Goal: Task Accomplishment & Management: Use online tool/utility

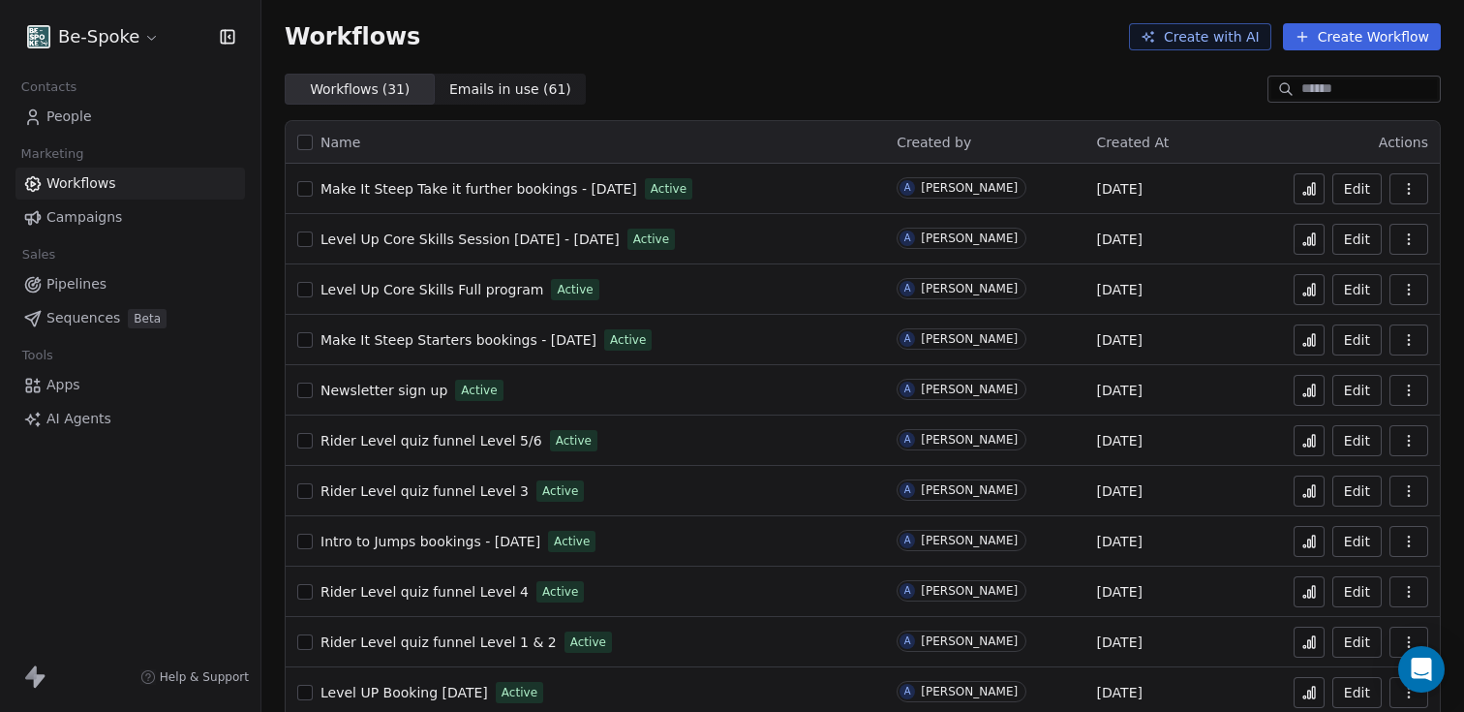
scroll to position [37, 0]
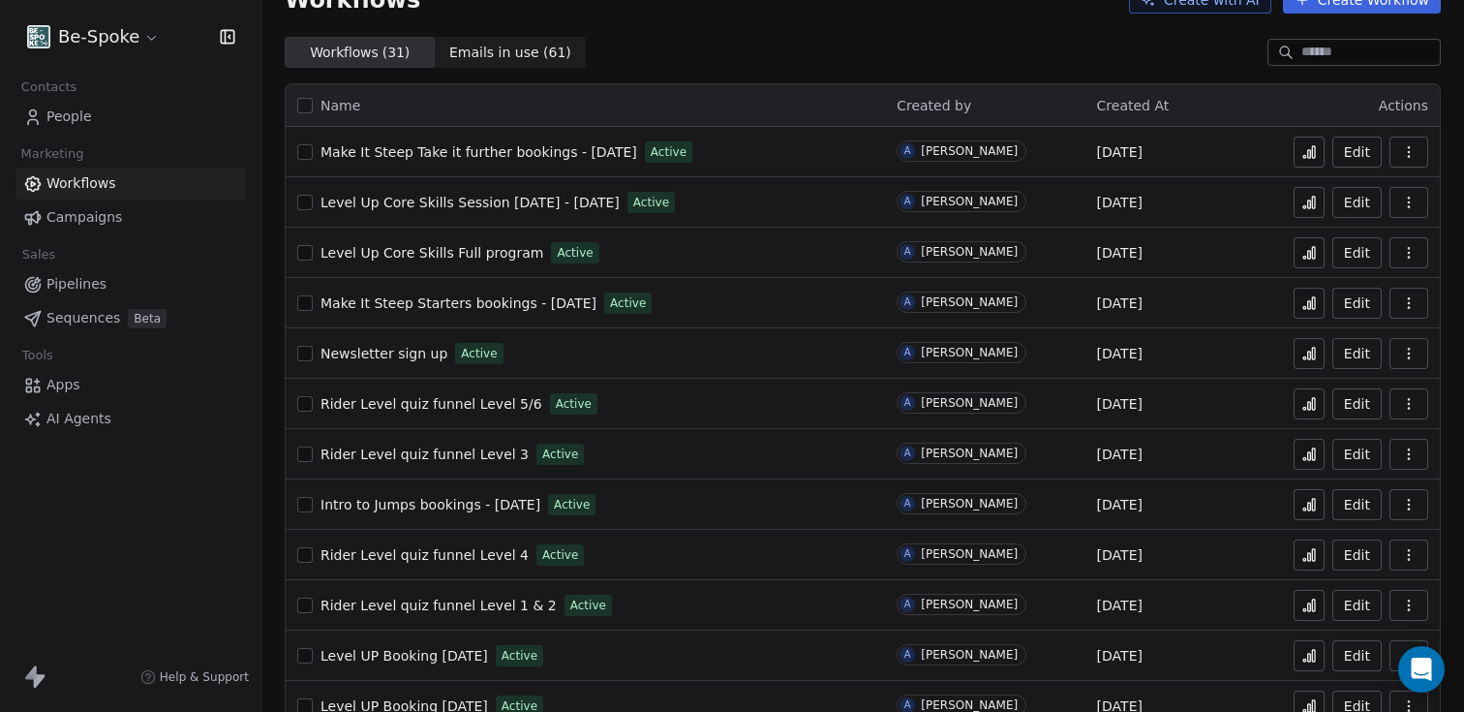
click at [407, 607] on span "Rider Level quiz funnel Level 1 & 2" at bounding box center [439, 605] width 236 height 15
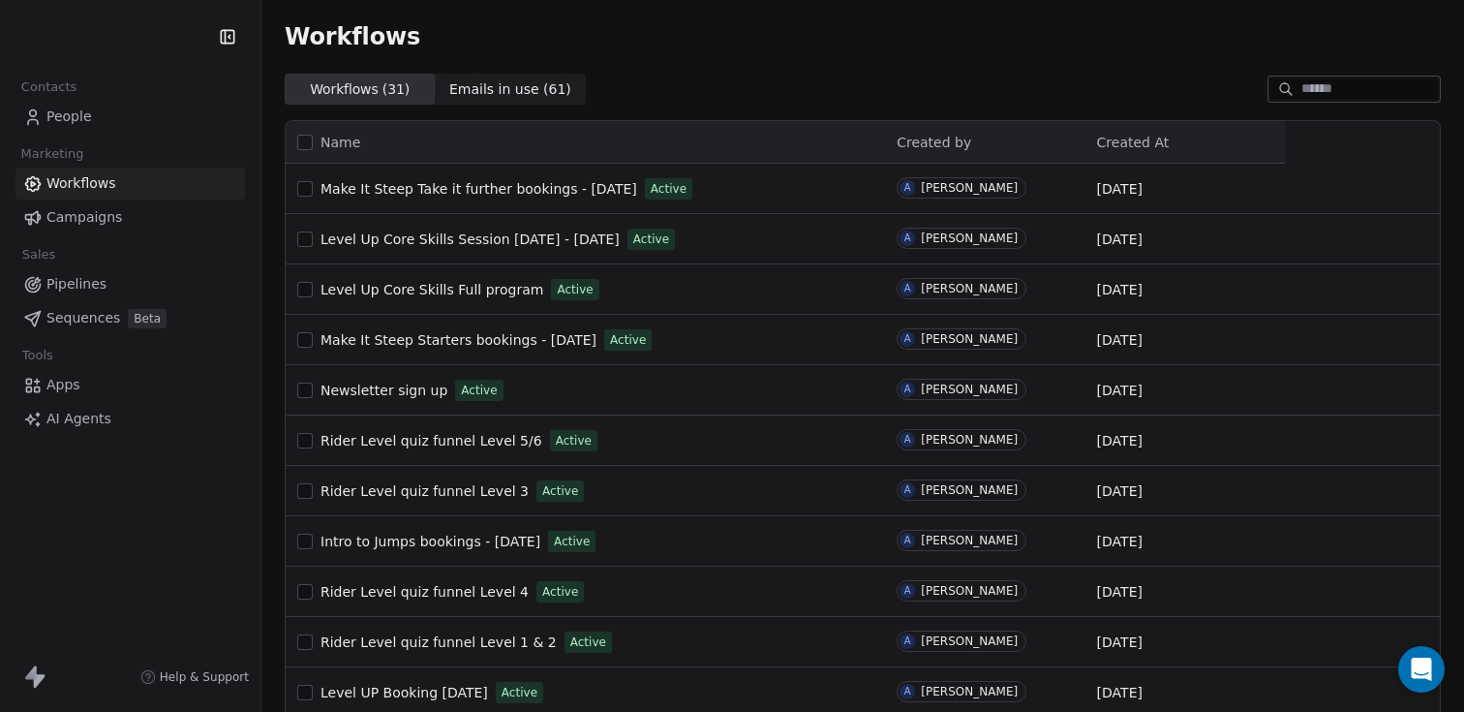
scroll to position [62, 0]
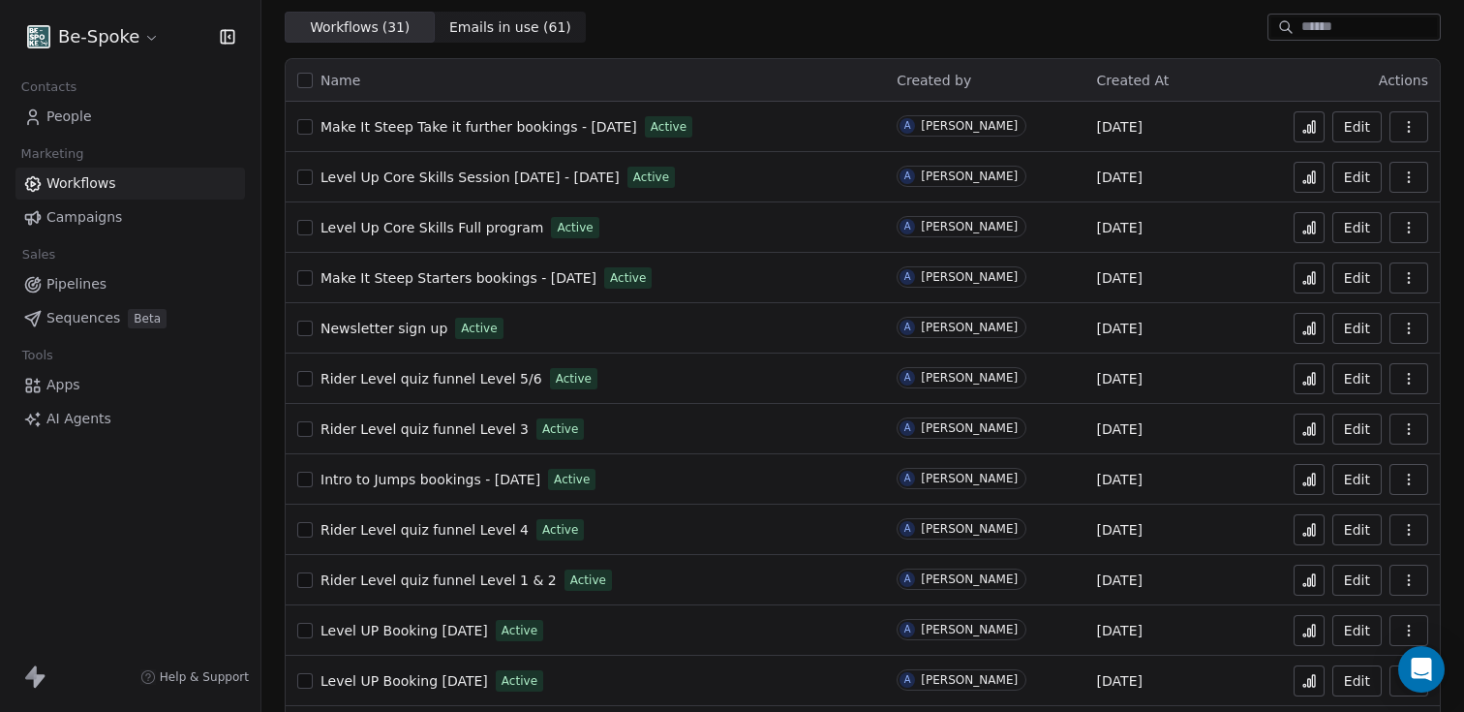
click at [1312, 580] on div "Edit" at bounding box center [1363, 580] width 132 height 27
click at [1306, 580] on button at bounding box center [1309, 580] width 31 height 31
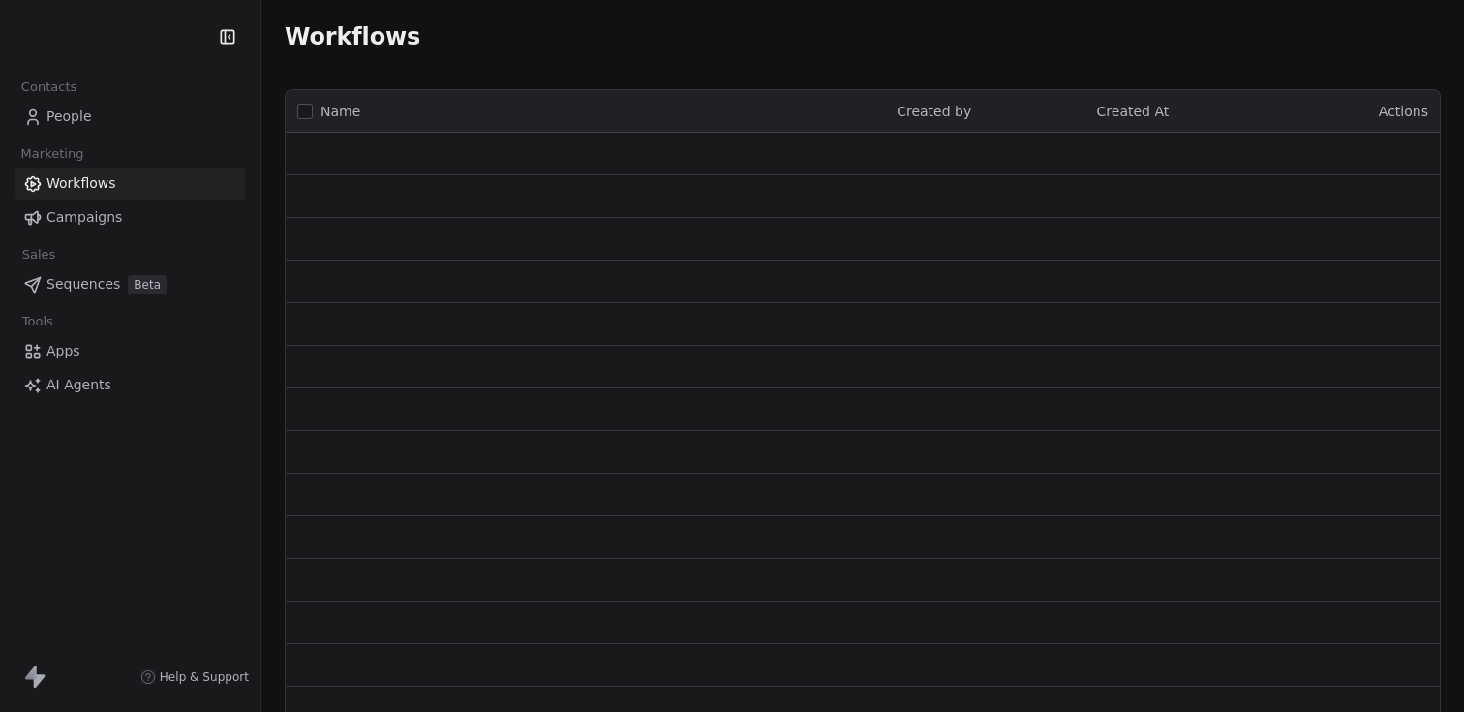
click at [109, 215] on span "Campaigns" at bounding box center [84, 217] width 76 height 20
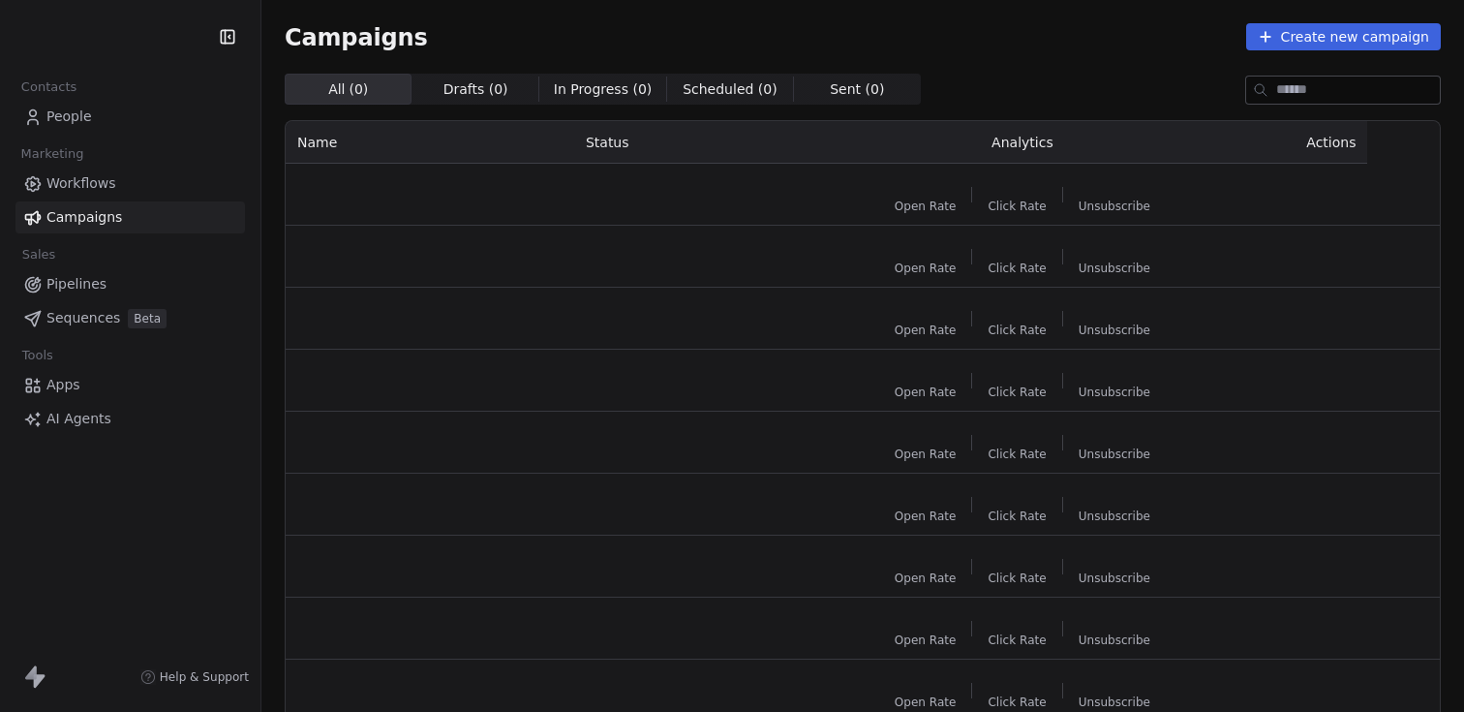
click at [95, 196] on link "Workflows" at bounding box center [130, 184] width 230 height 32
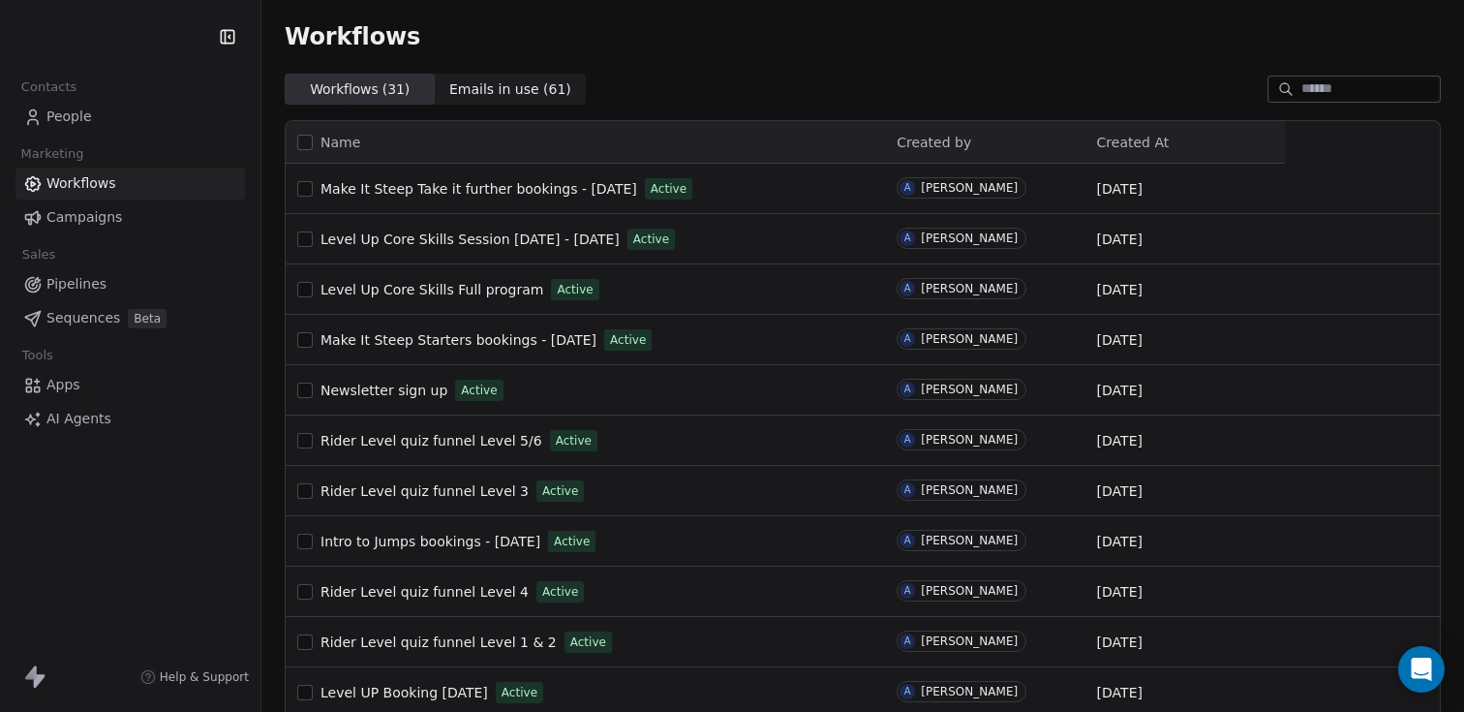
scroll to position [13, 0]
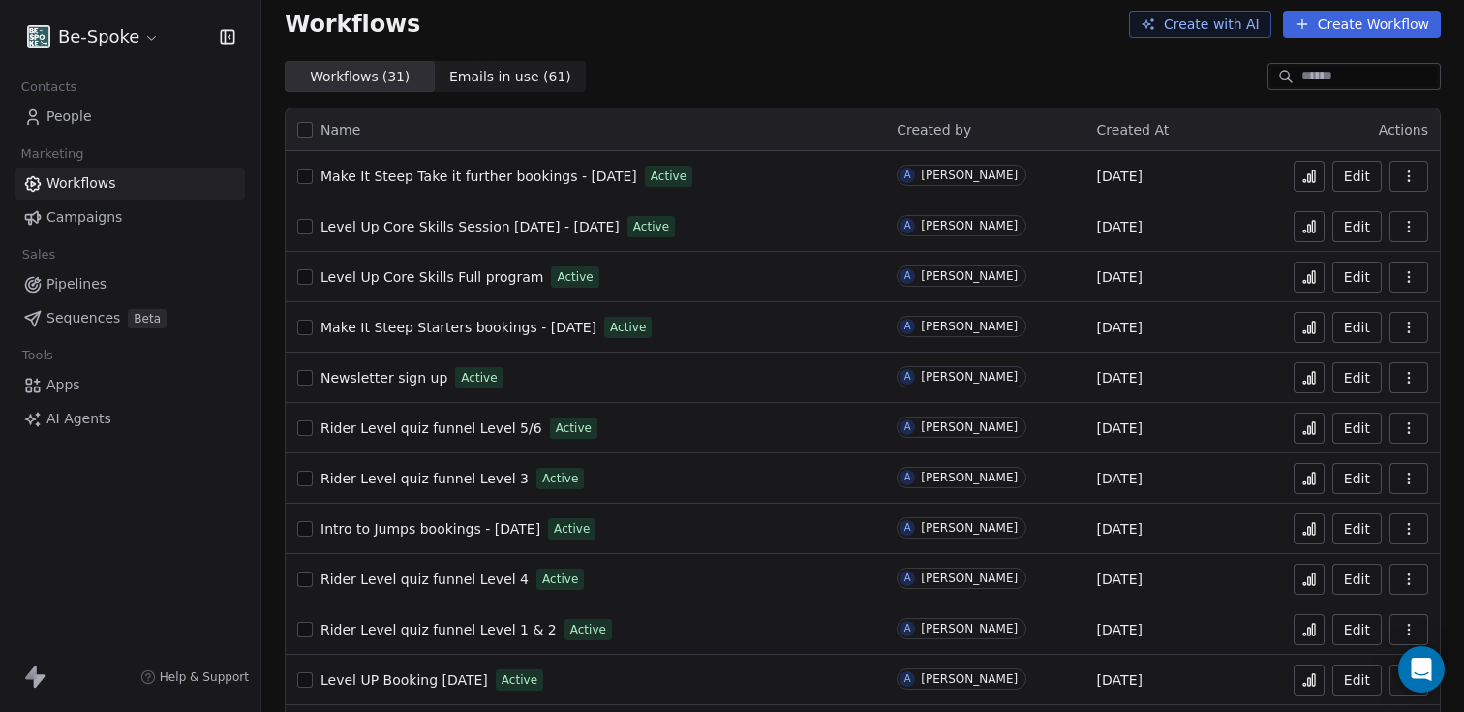
click at [478, 630] on span "Rider Level quiz funnel Level 1 & 2" at bounding box center [439, 629] width 236 height 15
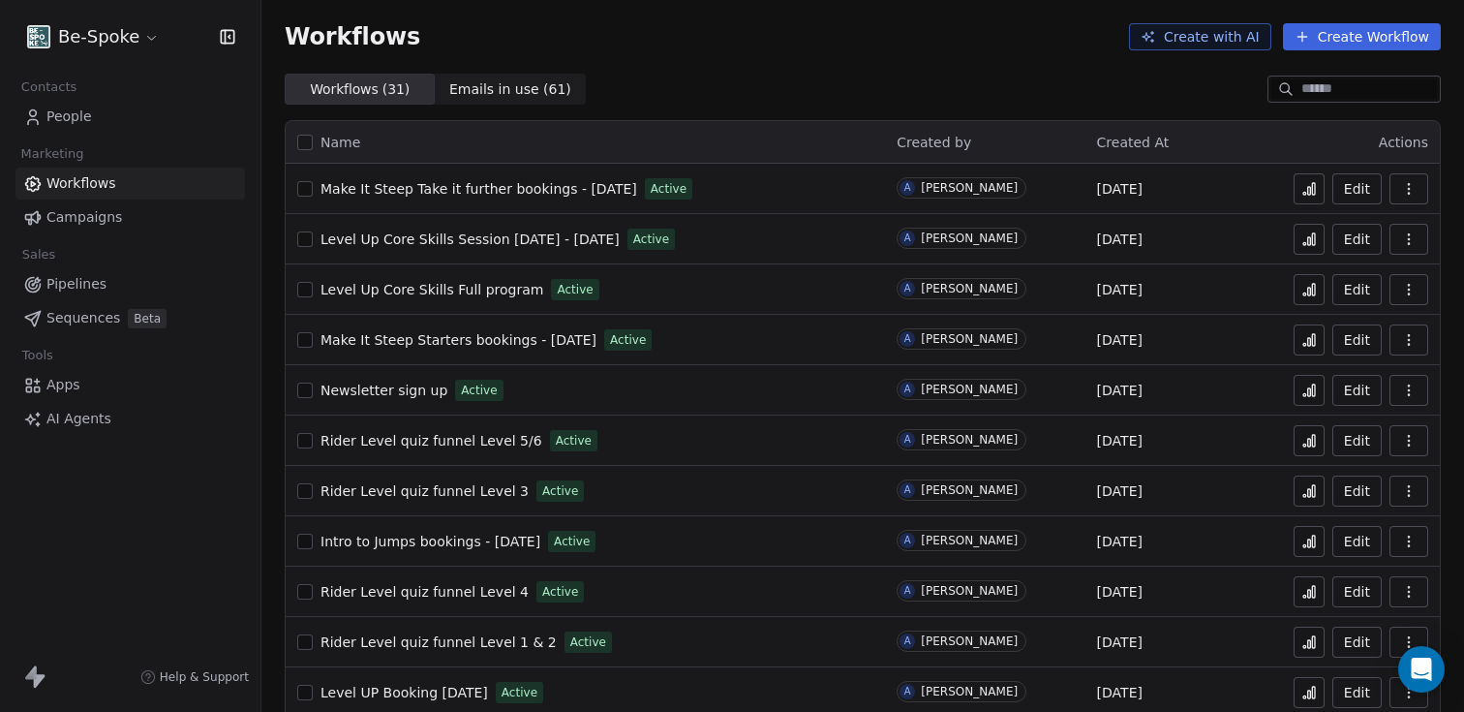
click at [1304, 647] on icon at bounding box center [1305, 646] width 3 height 3
click at [443, 638] on span "Rider Level quiz funnel Level 1 & 2" at bounding box center [439, 641] width 236 height 15
click at [1402, 642] on icon "button" at bounding box center [1409, 641] width 15 height 15
click at [1351, 536] on span "Duplicate" at bounding box center [1345, 533] width 65 height 19
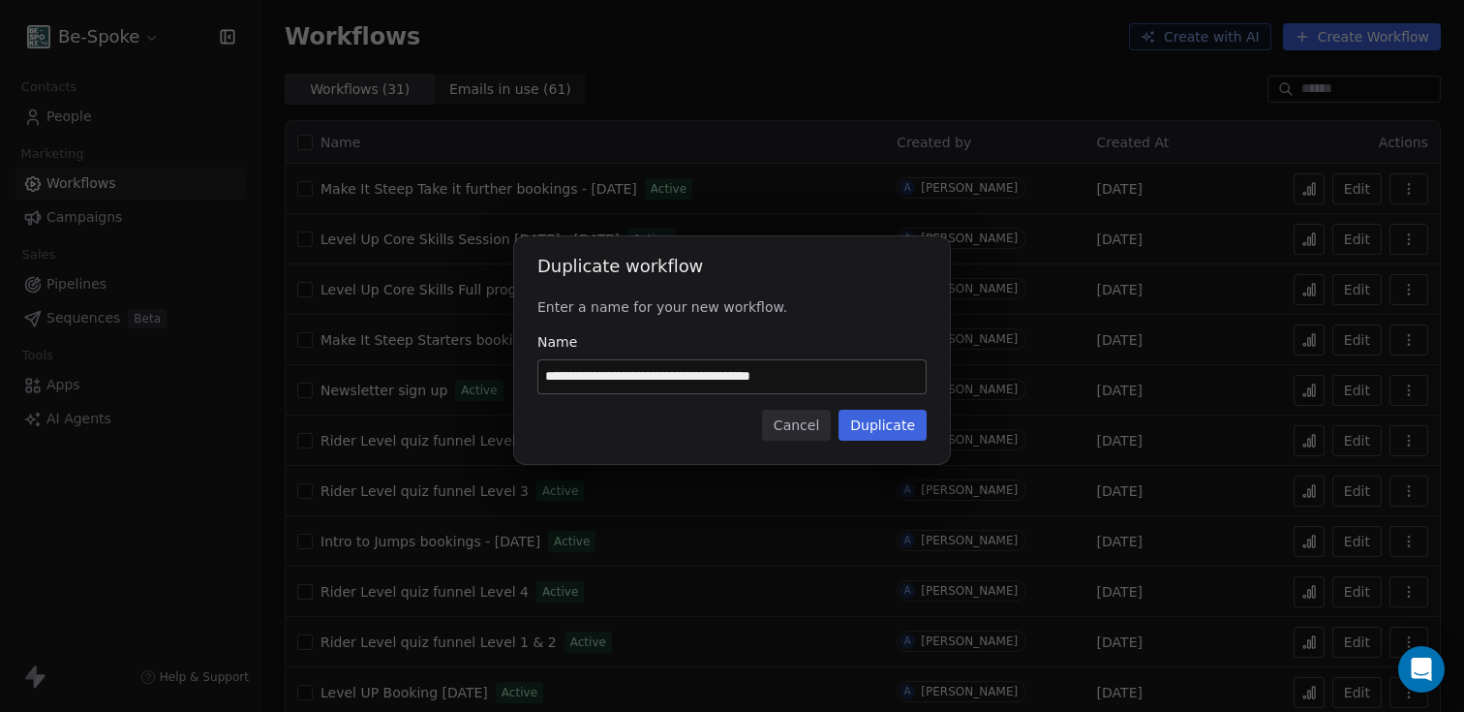
click at [867, 424] on button "Duplicate" at bounding box center [883, 425] width 88 height 31
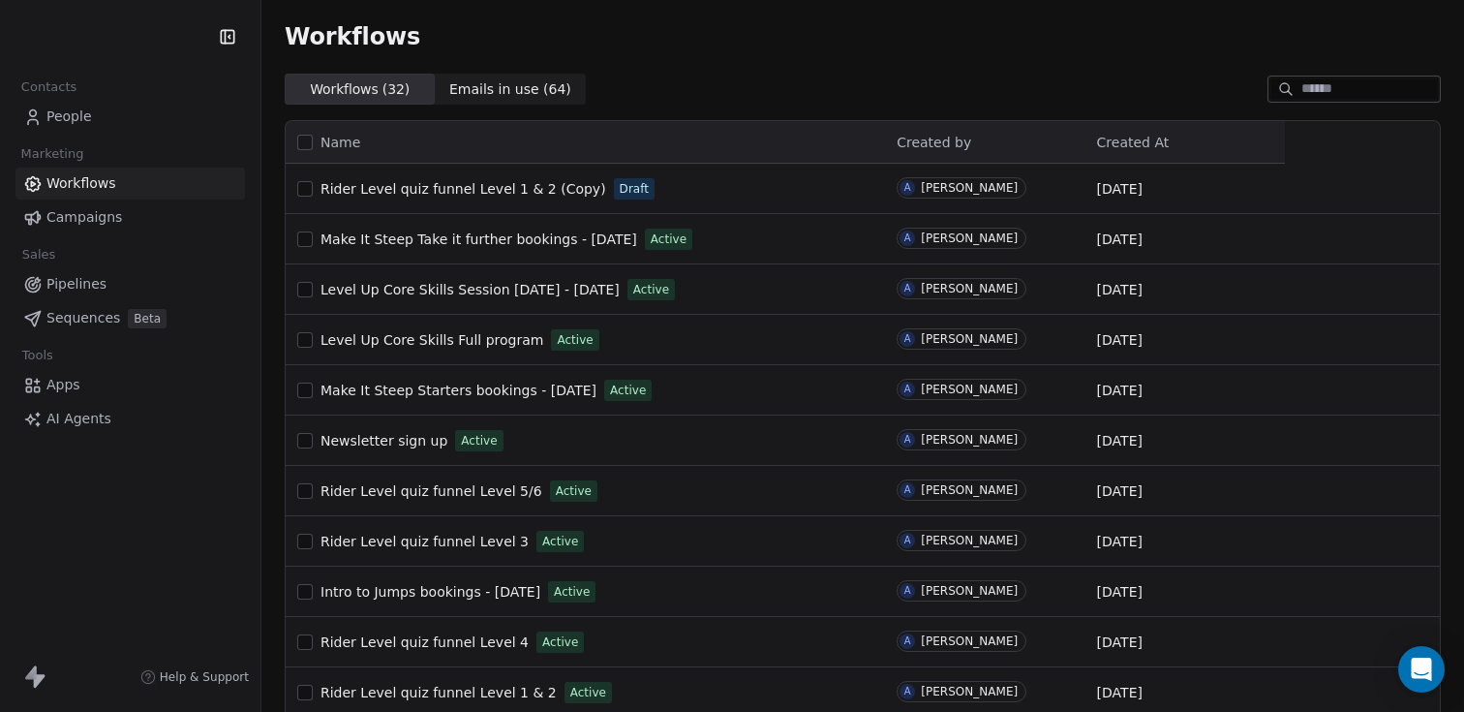
click at [88, 117] on span "People" at bounding box center [69, 117] width 46 height 20
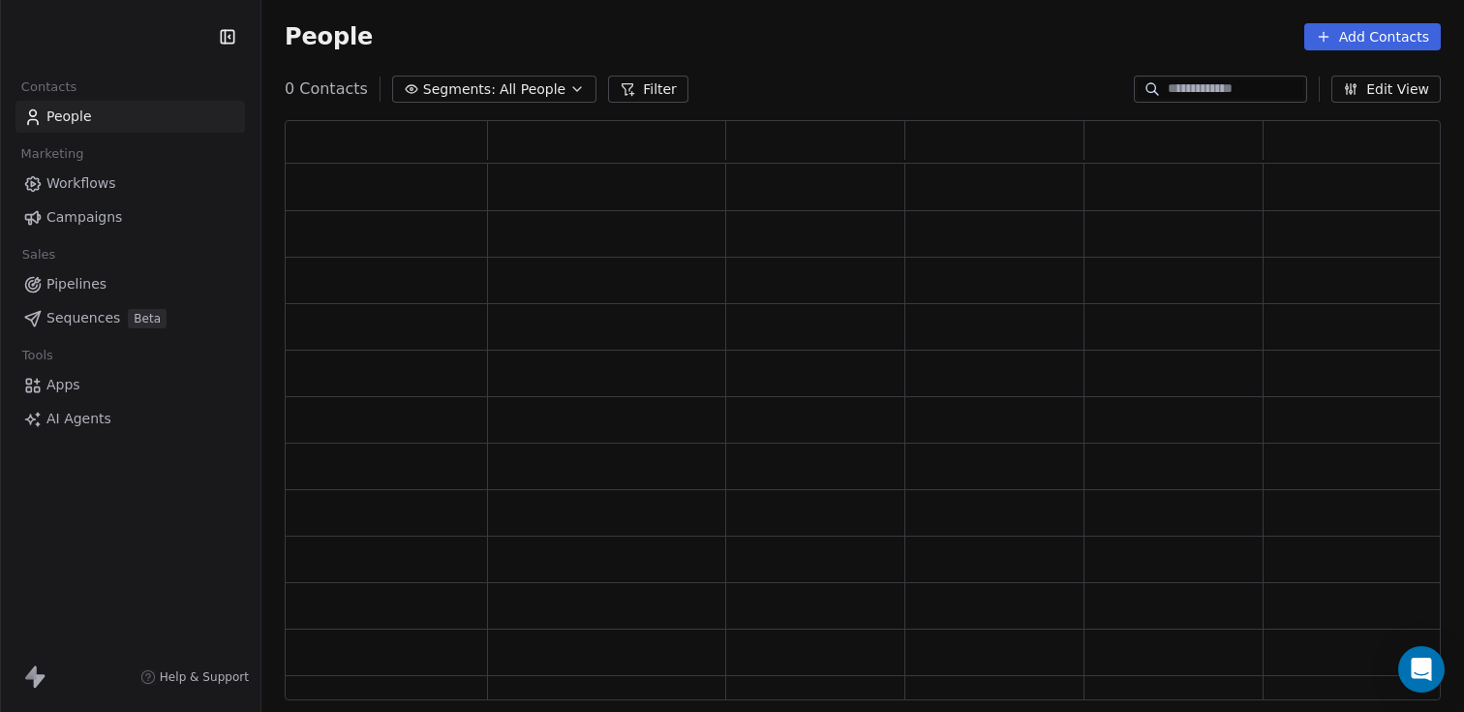
scroll to position [565, 1142]
click at [1185, 92] on input at bounding box center [1236, 88] width 136 height 19
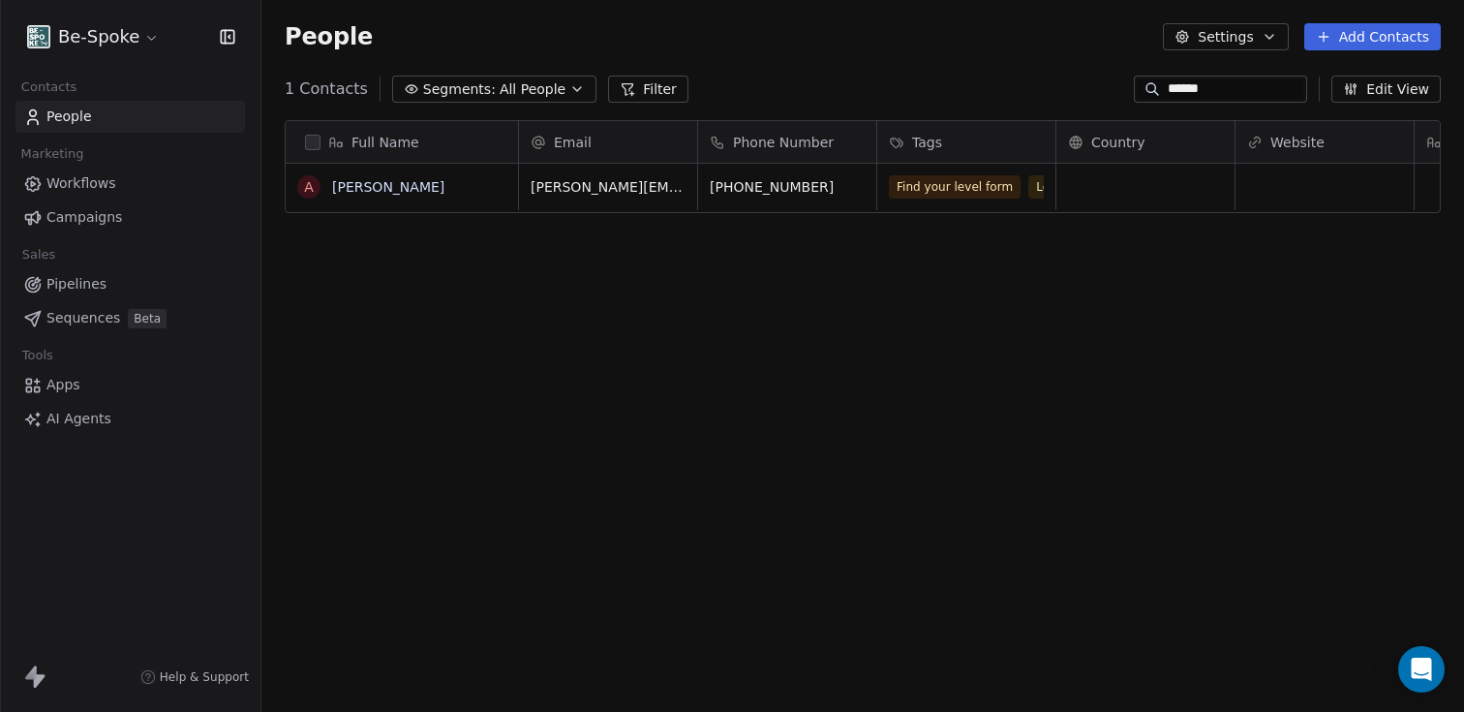
scroll to position [611, 1188]
type input "******"
click at [1015, 207] on div "Find your level form Level 2" at bounding box center [1006, 187] width 257 height 46
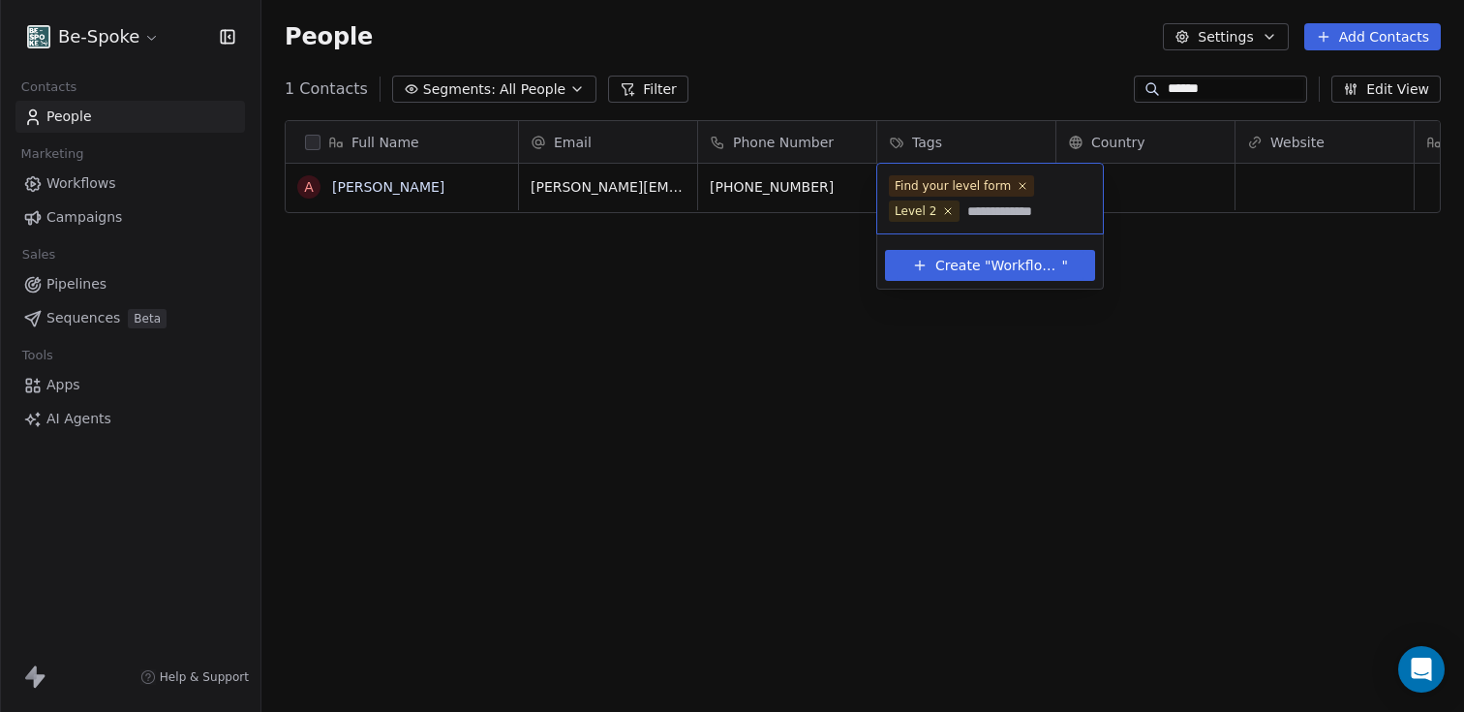
type input "**********"
click at [965, 265] on span "Create "" at bounding box center [963, 266] width 55 height 20
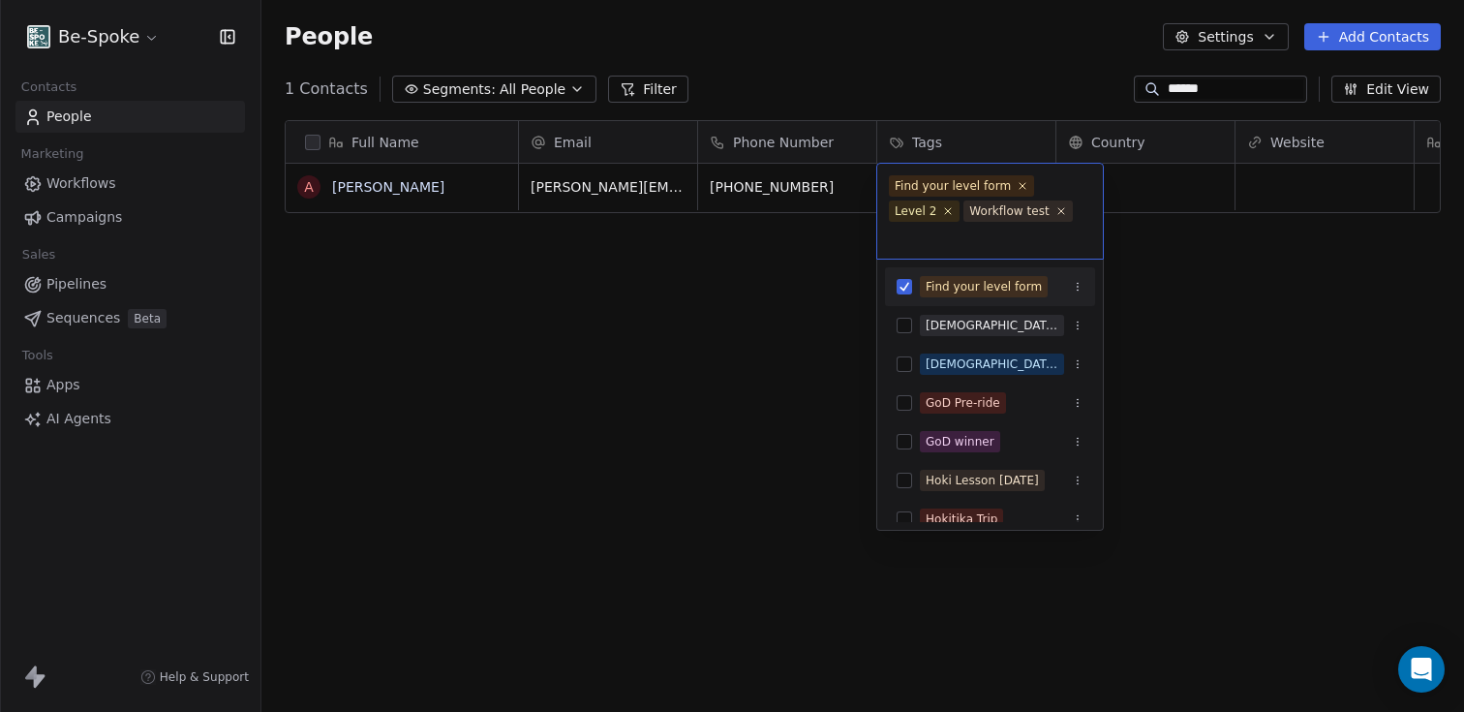
click at [716, 307] on html "Be-Spoke Contacts People Marketing Workflows Campaigns Sales Pipelines Sequence…" at bounding box center [732, 356] width 1464 height 712
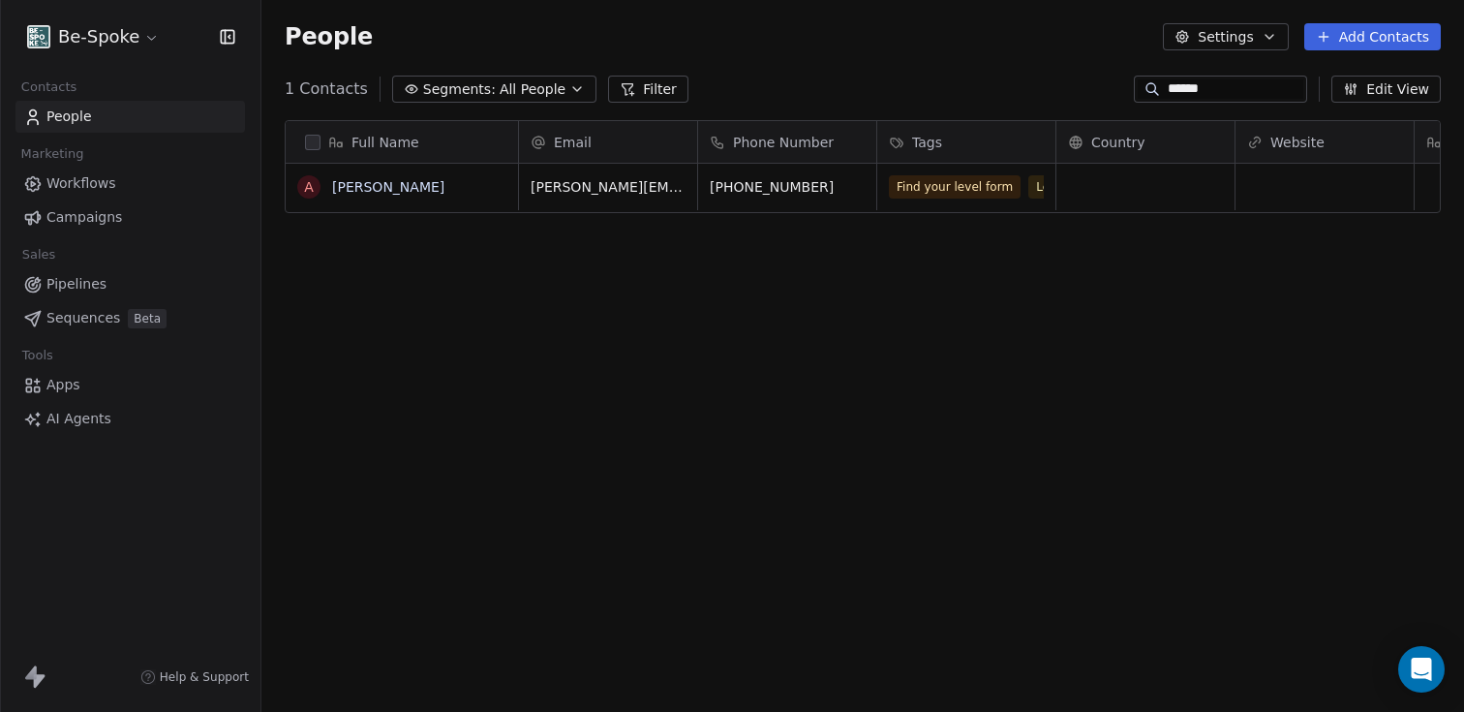
click at [74, 192] on span "Workflows" at bounding box center [81, 183] width 70 height 20
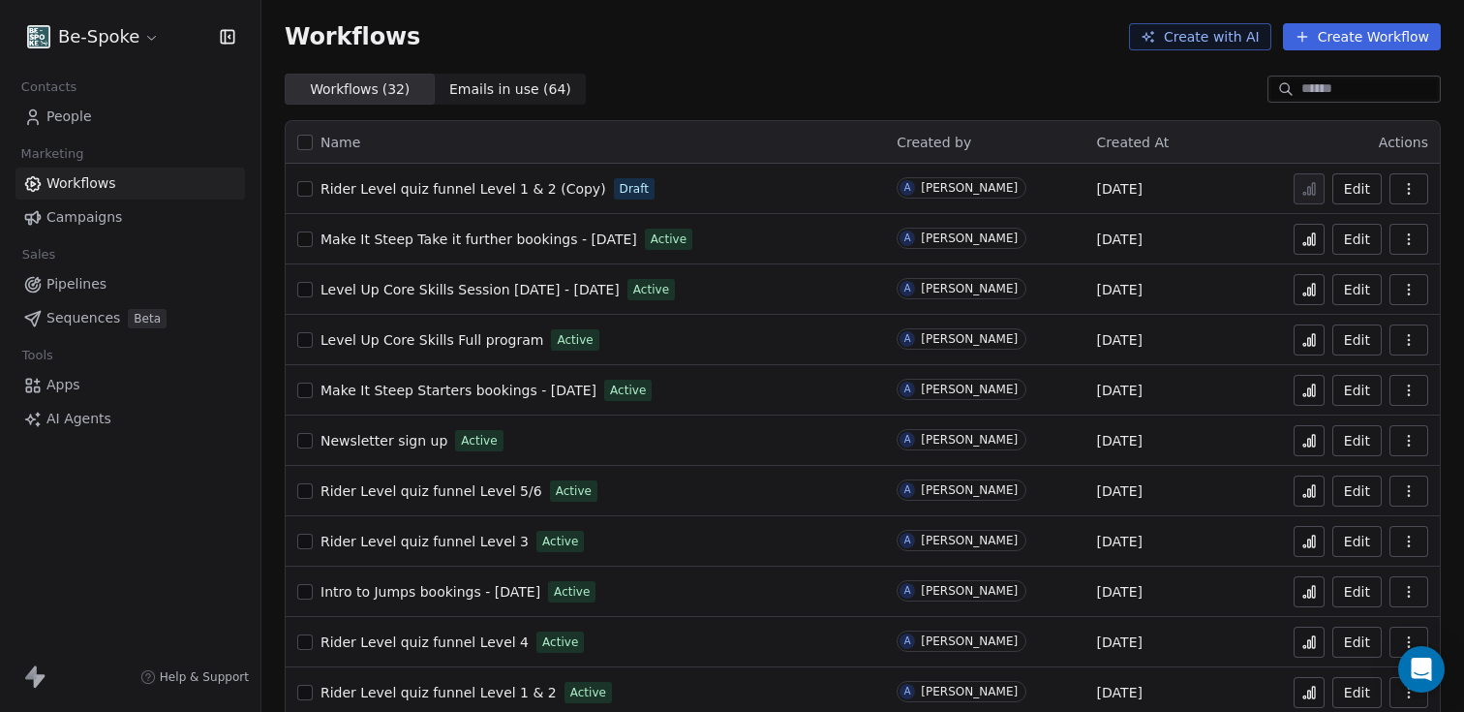
click at [416, 189] on span "Rider Level quiz funnel Level 1 & 2 (Copy)" at bounding box center [464, 188] width 286 height 15
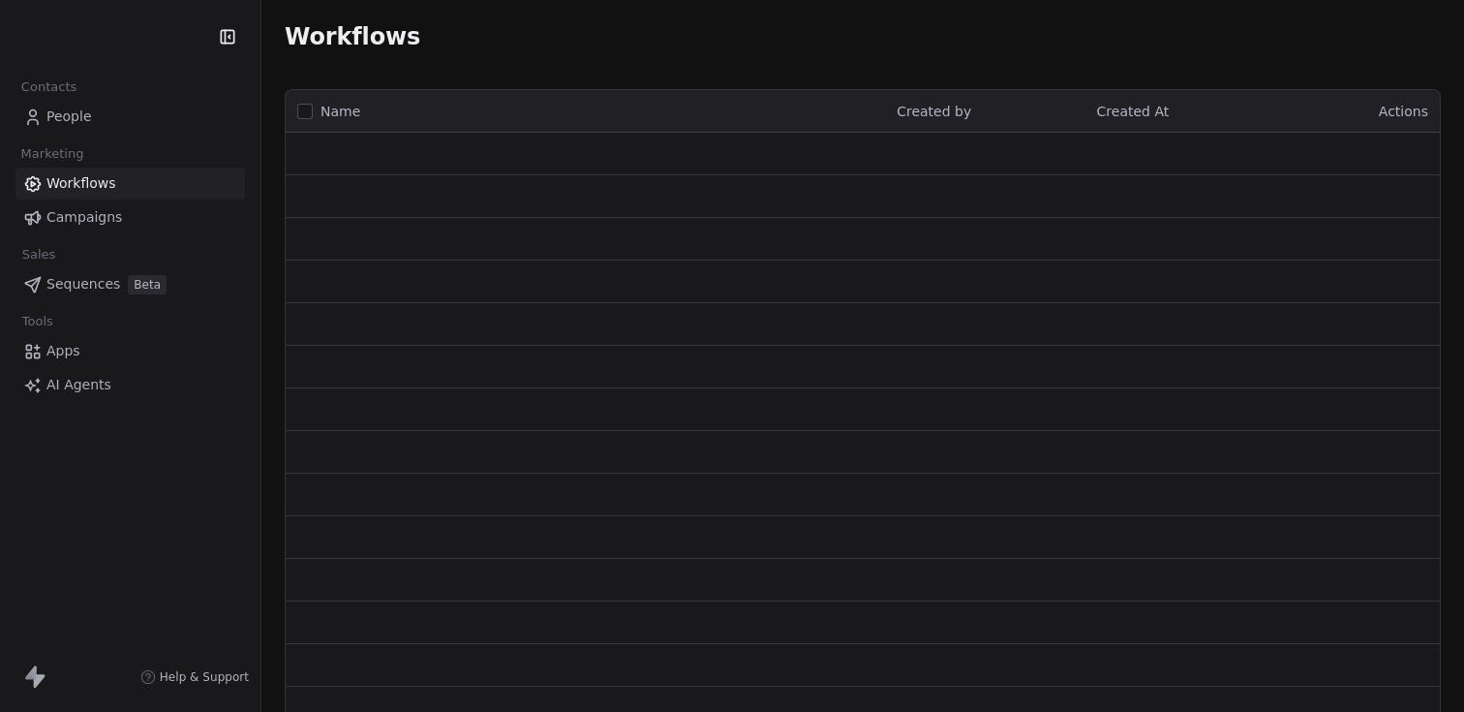
click at [58, 103] on link "People" at bounding box center [130, 117] width 230 height 32
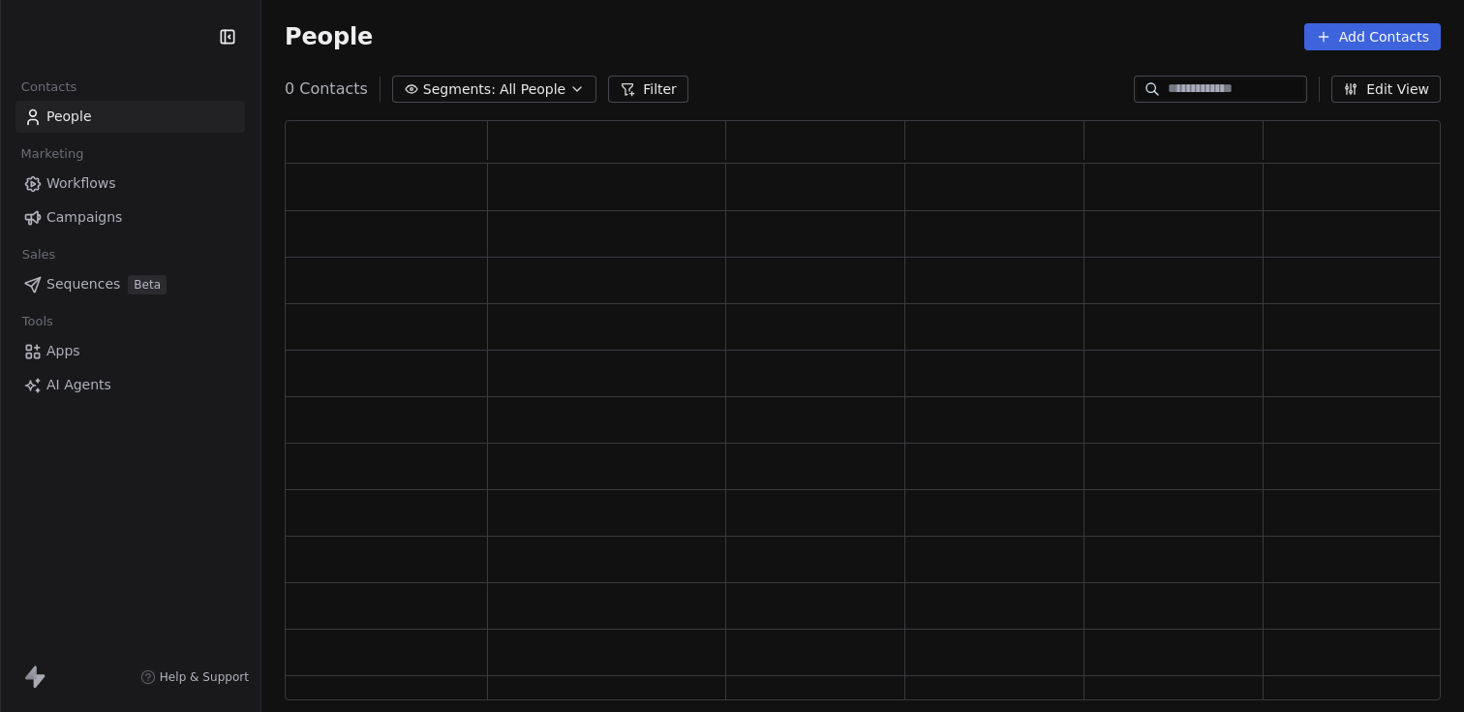
scroll to position [565, 1142]
click at [55, 118] on span "People" at bounding box center [69, 117] width 46 height 20
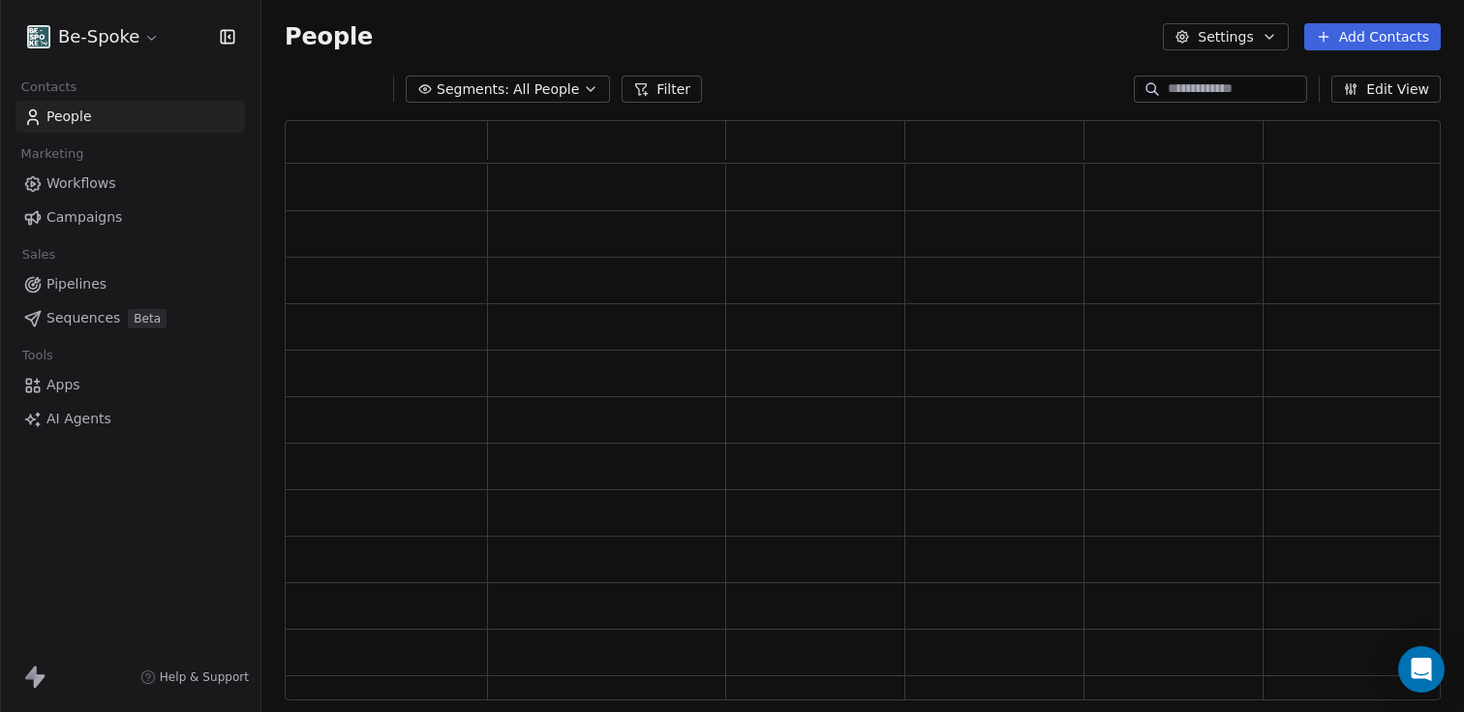
click at [1173, 92] on input at bounding box center [1236, 88] width 136 height 19
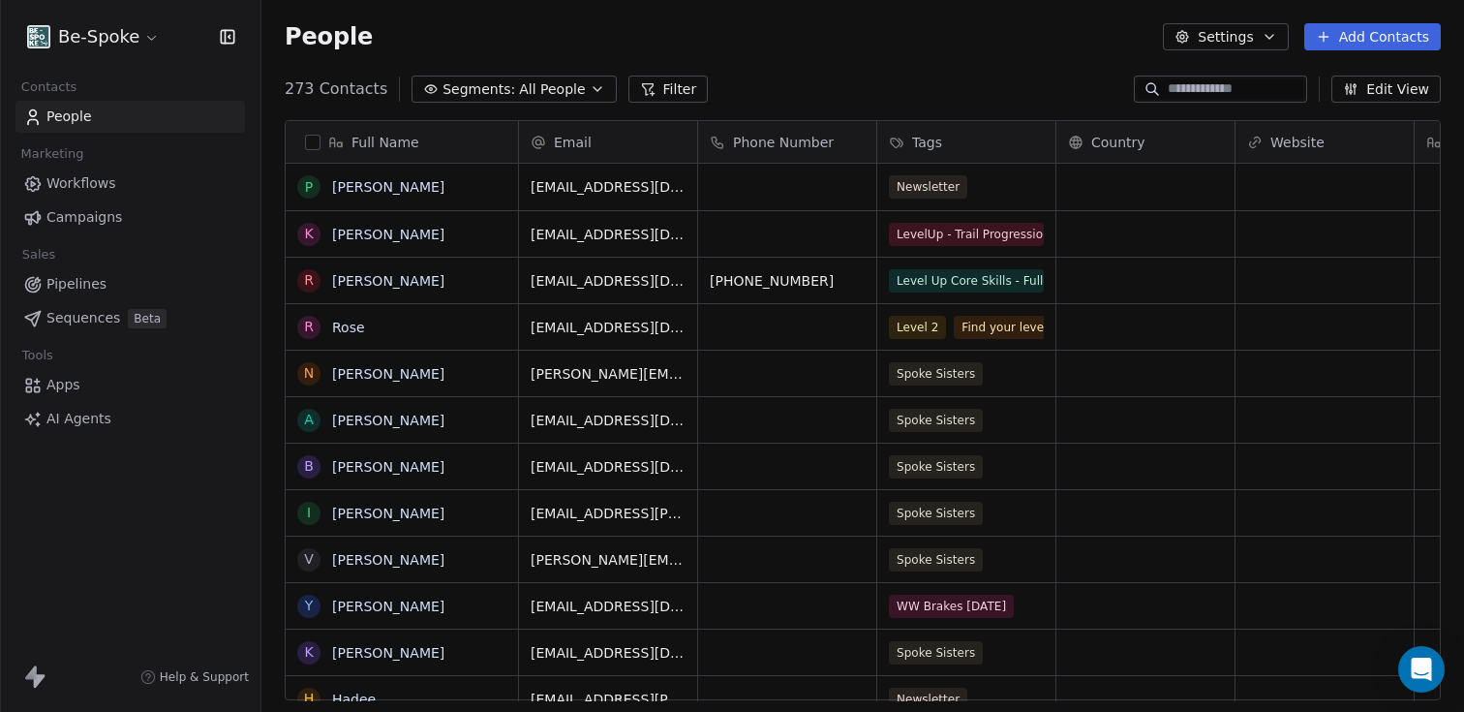
scroll to position [611, 1188]
click at [1173, 92] on input at bounding box center [1236, 88] width 136 height 19
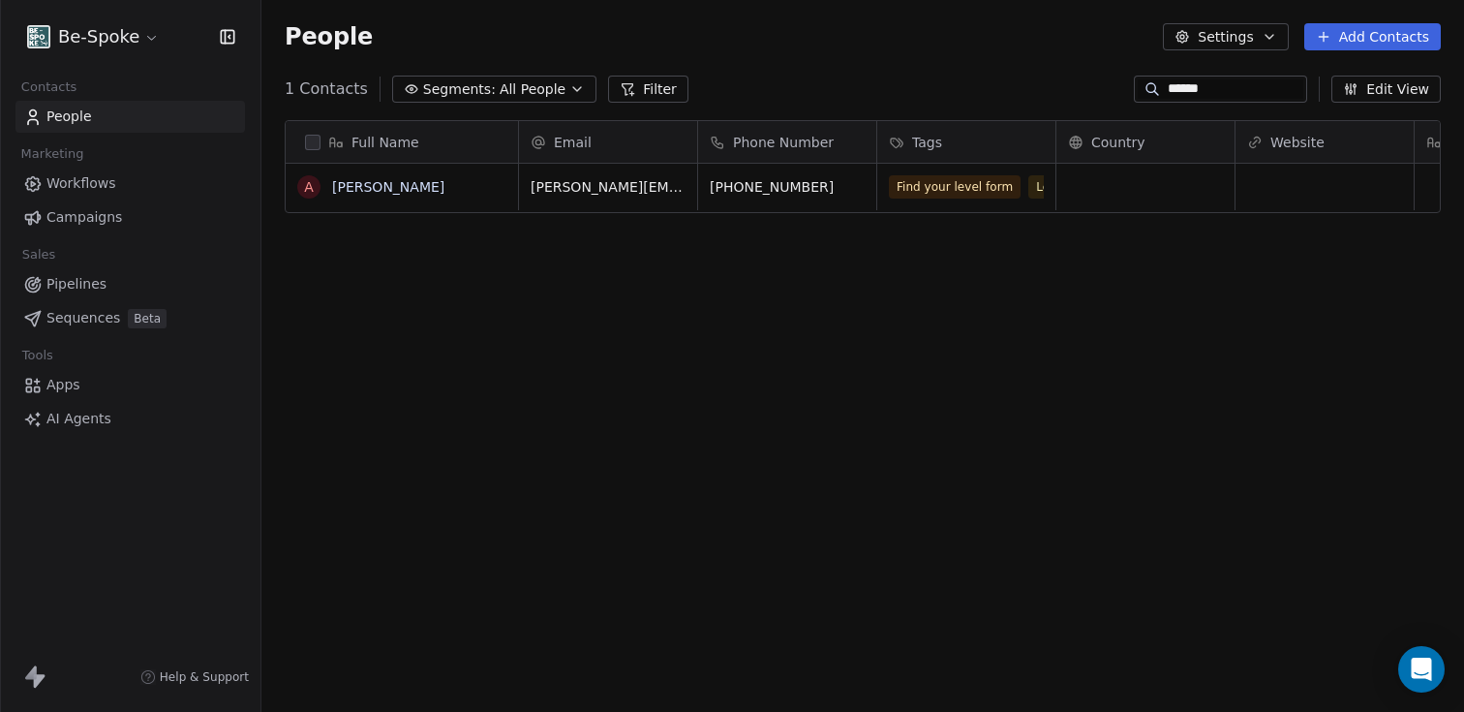
type input "******"
click at [1019, 187] on div "Find your level form Level 2 Workflow test" at bounding box center [1005, 199] width 231 height 54
click at [985, 191] on div "Find your level form Level 2 Workflow test" at bounding box center [1005, 199] width 231 height 54
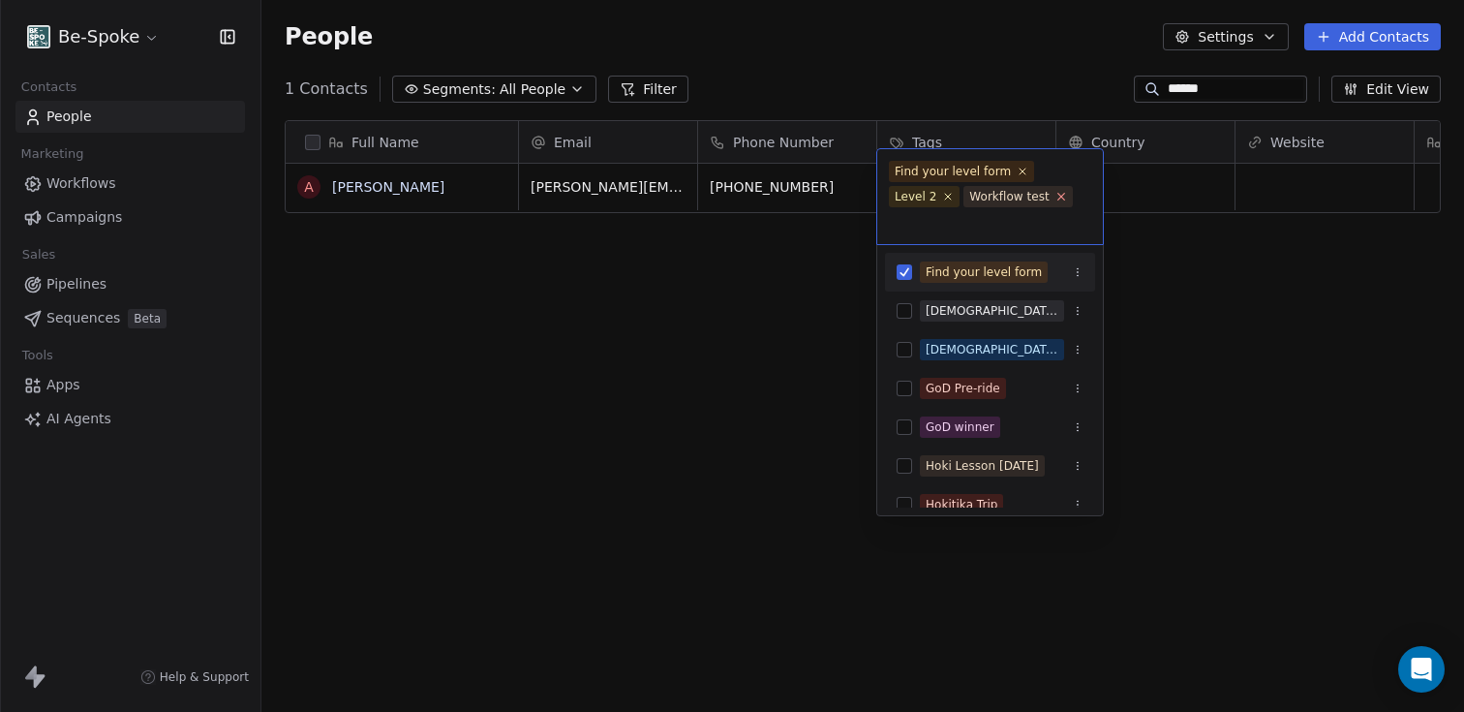
click at [1058, 197] on icon at bounding box center [1061, 197] width 7 height 7
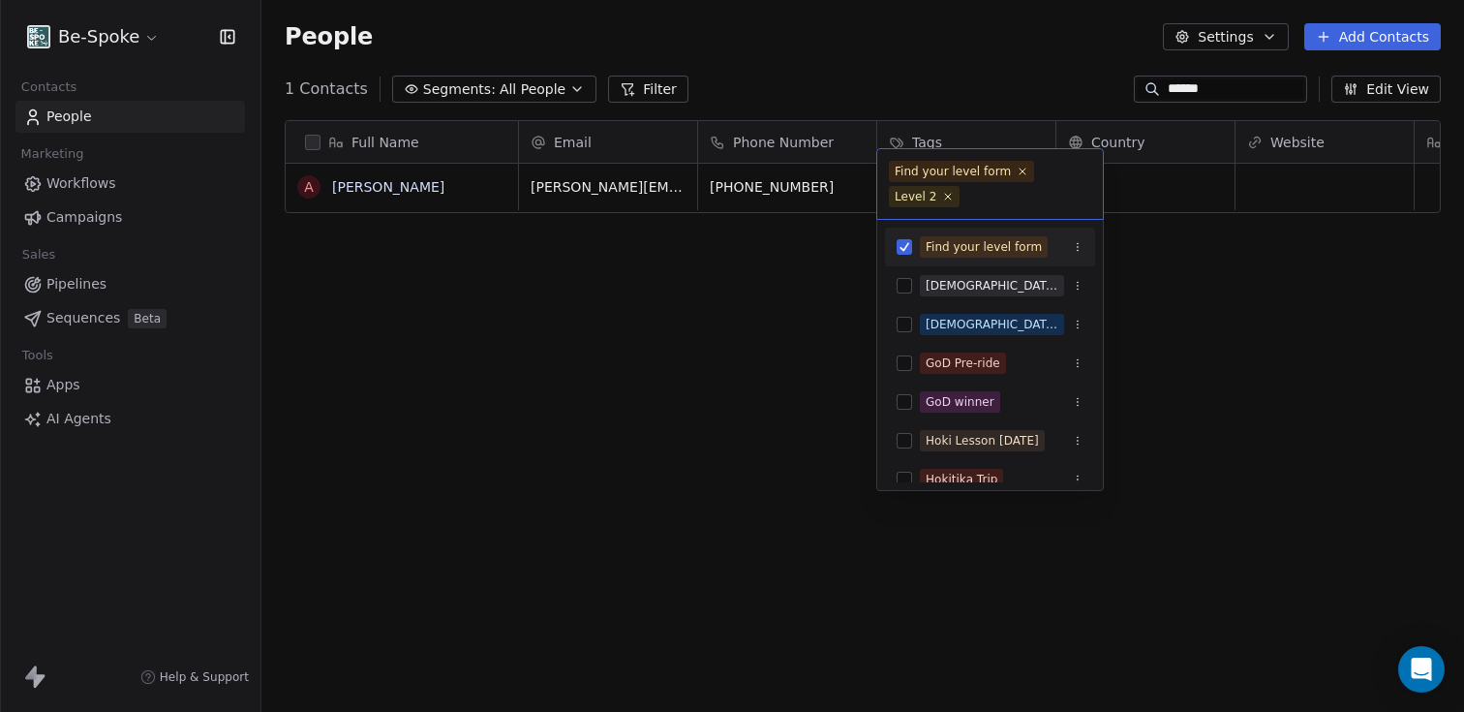
click at [704, 360] on html "Be-Spoke Contacts People Marketing Workflows Campaigns Sales Pipelines Sequence…" at bounding box center [732, 356] width 1464 height 712
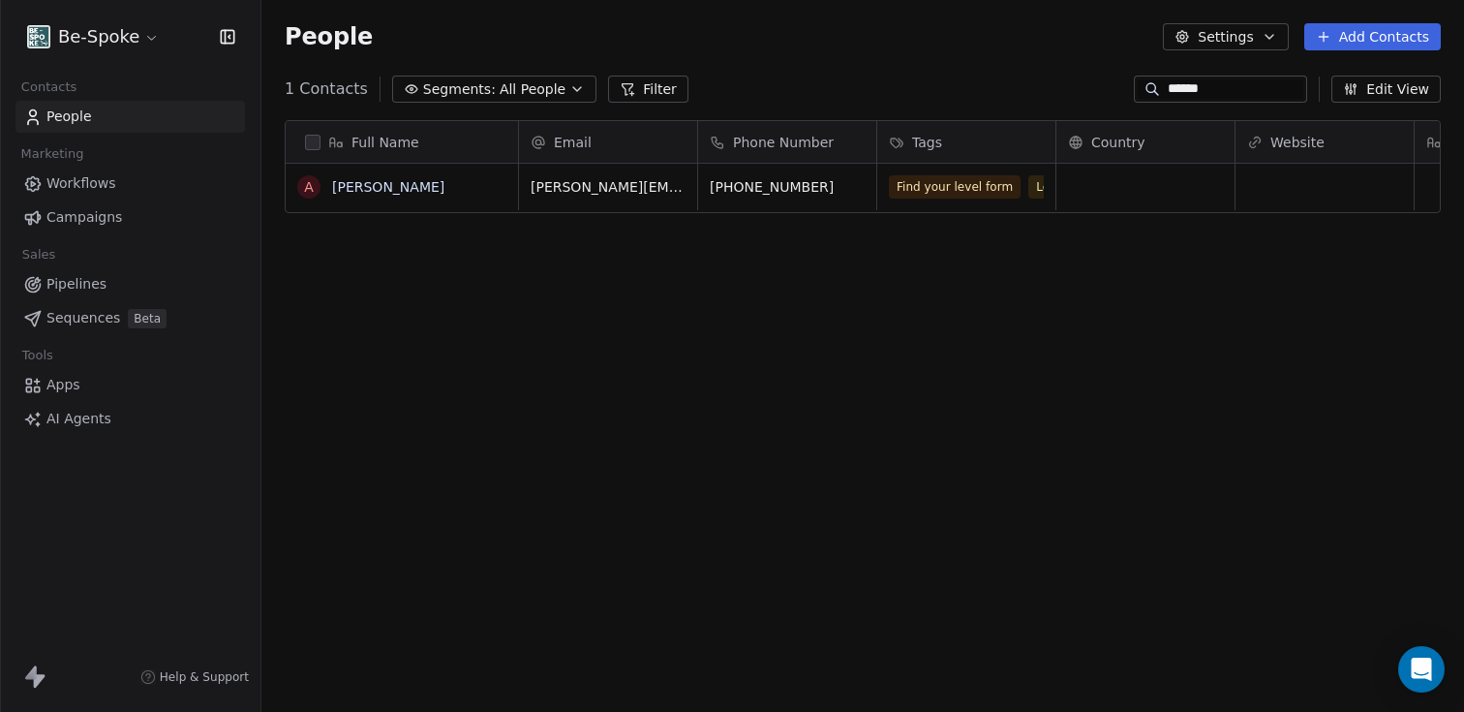
click at [70, 182] on span "Workflows" at bounding box center [81, 183] width 70 height 20
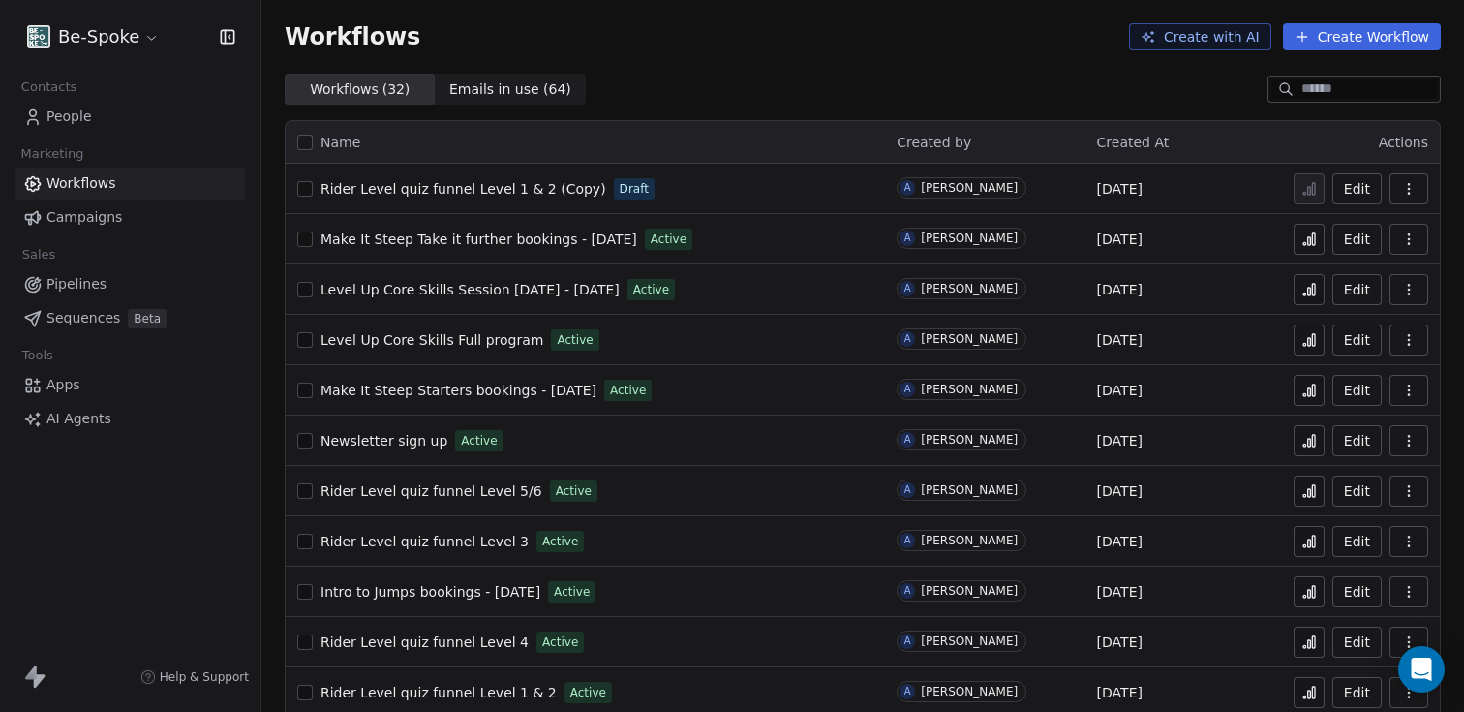
click at [1402, 191] on icon "button" at bounding box center [1409, 188] width 15 height 15
click at [1336, 183] on button "Edit" at bounding box center [1357, 188] width 49 height 31
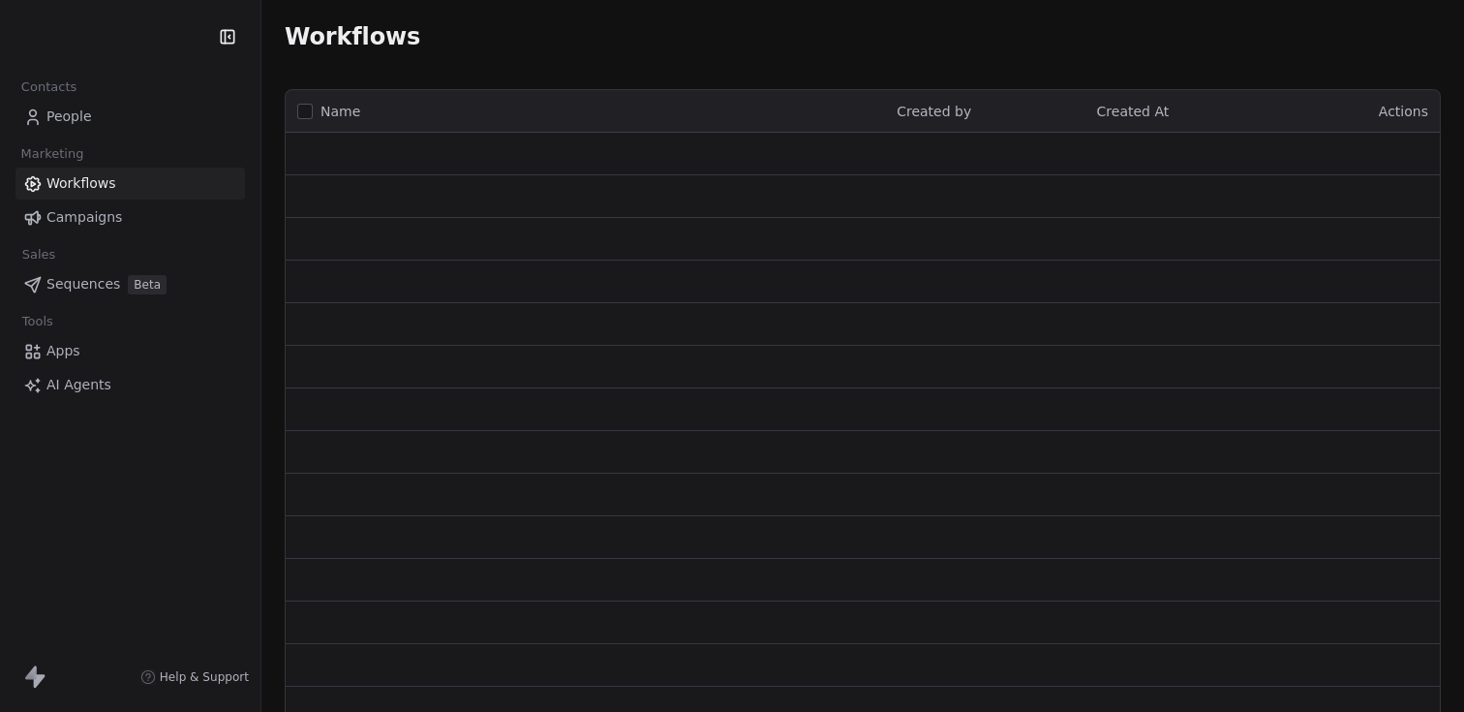
click at [58, 105] on link "People" at bounding box center [130, 117] width 230 height 32
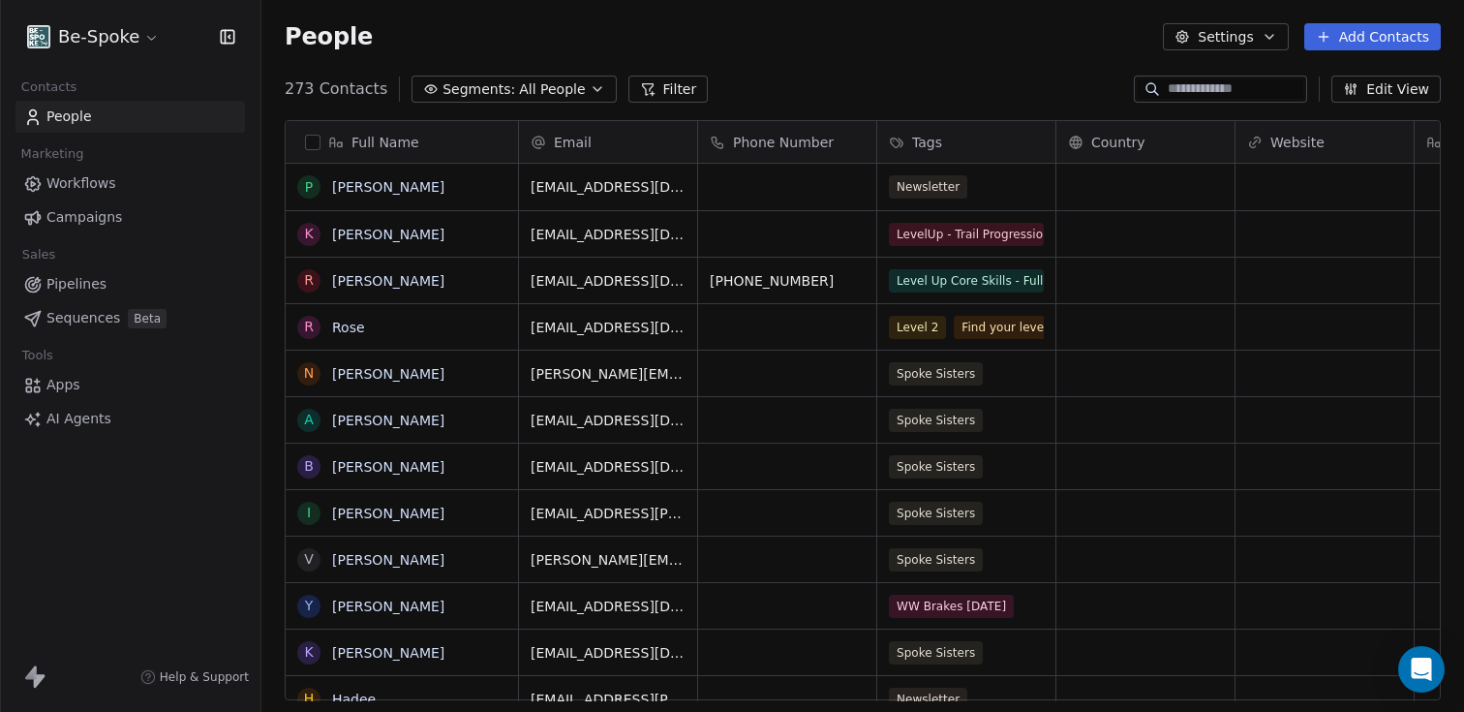
scroll to position [611, 1188]
click at [1191, 85] on input at bounding box center [1236, 88] width 136 height 19
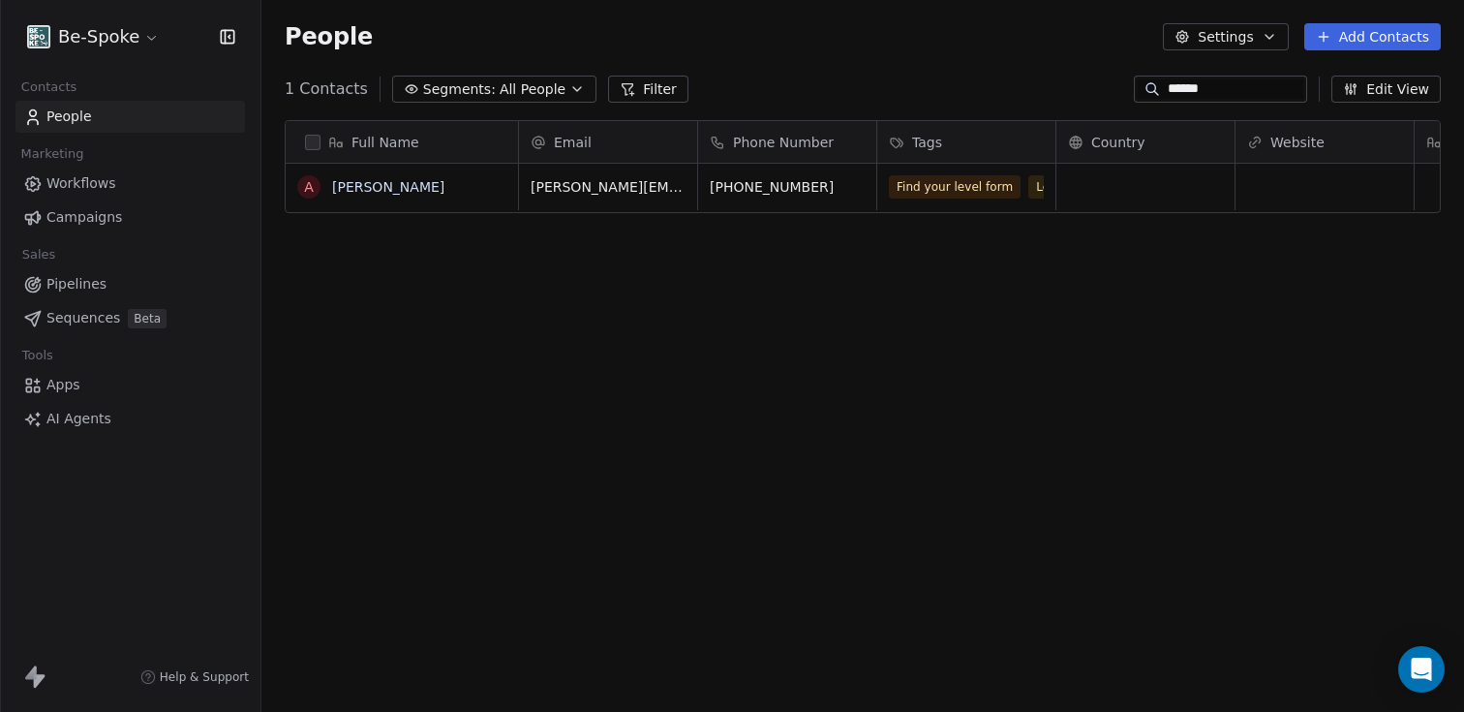
type input "******"
click at [1033, 206] on div "Find your level form Level 2" at bounding box center [1006, 187] width 257 height 46
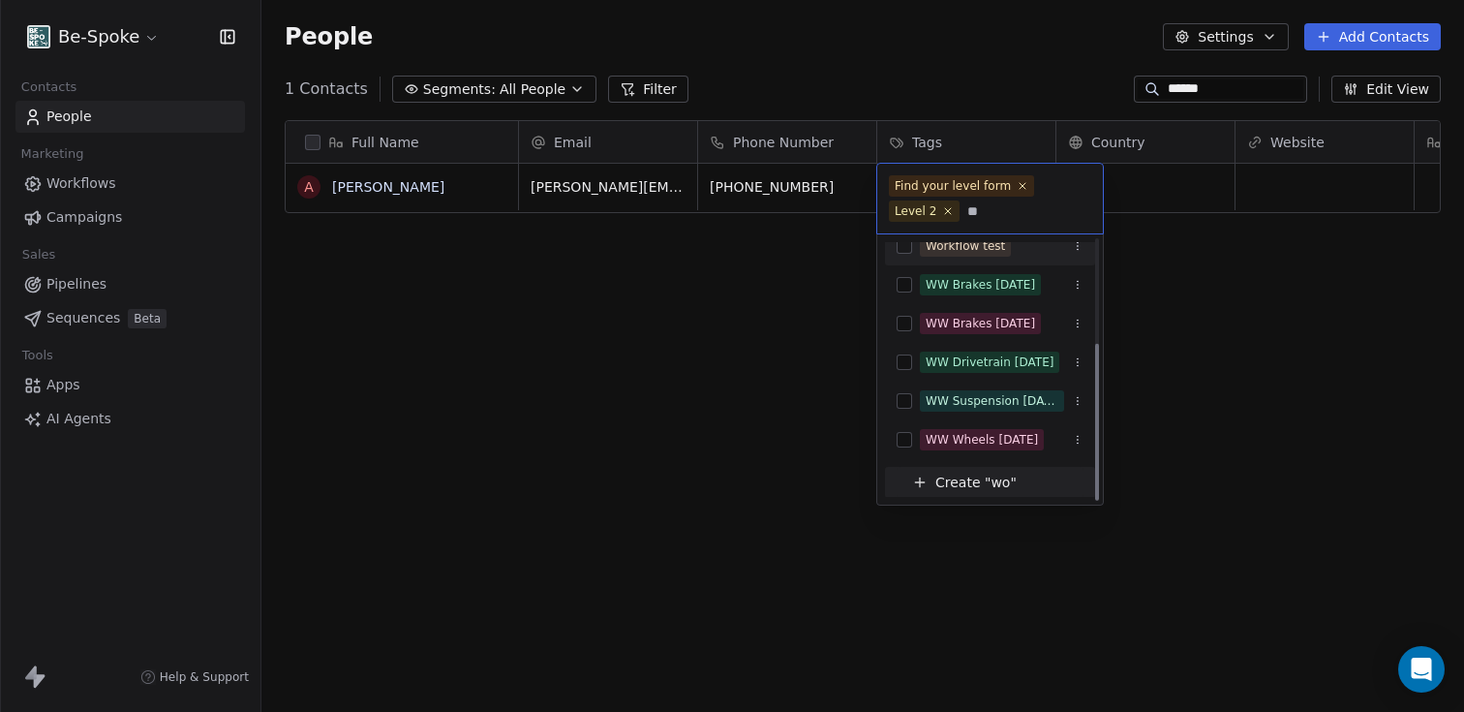
scroll to position [0, 0]
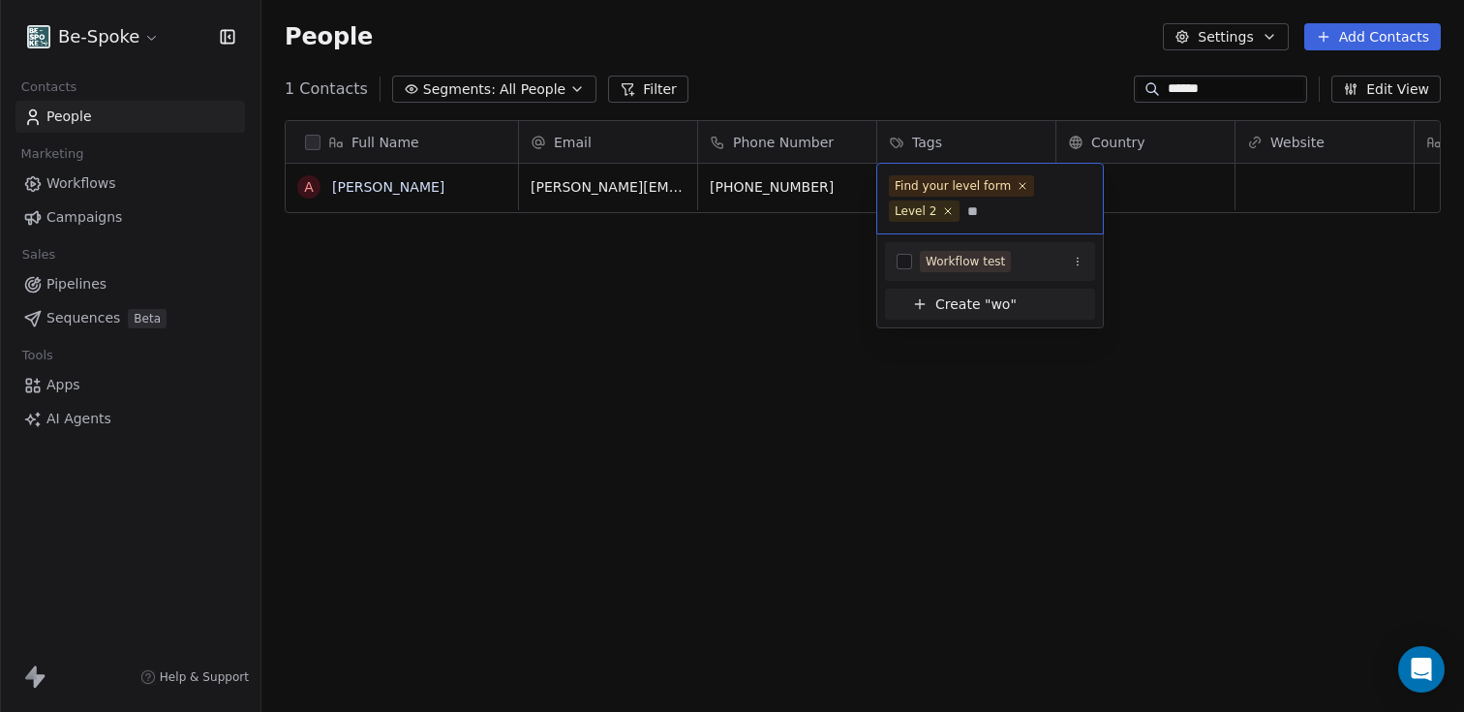
type input "**"
click at [891, 241] on div "Workflow test Create " wo "" at bounding box center [991, 280] width 226 height 93
click at [901, 249] on div "Workflow test" at bounding box center [990, 261] width 210 height 31
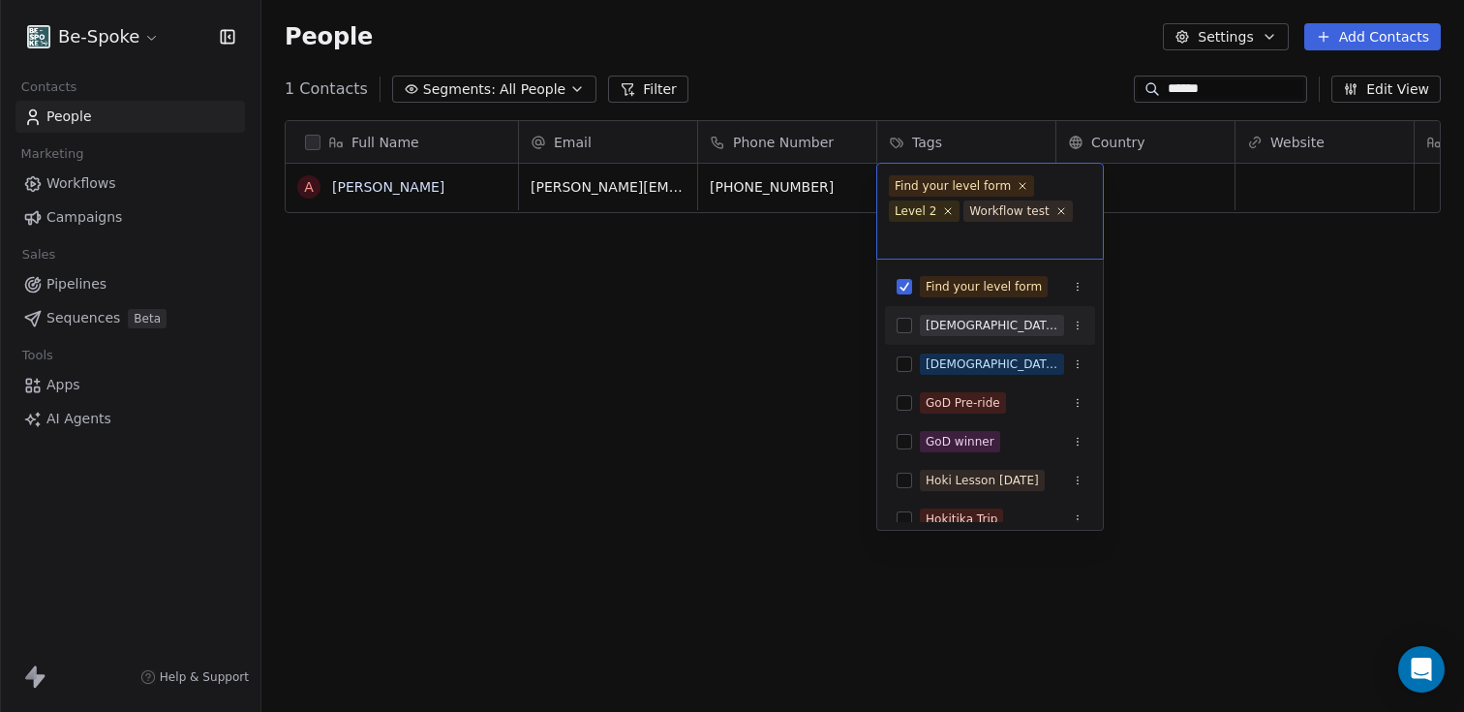
click at [790, 378] on html "Be-Spoke Contacts People Marketing Workflows Campaigns Sales Pipelines Sequence…" at bounding box center [732, 356] width 1464 height 712
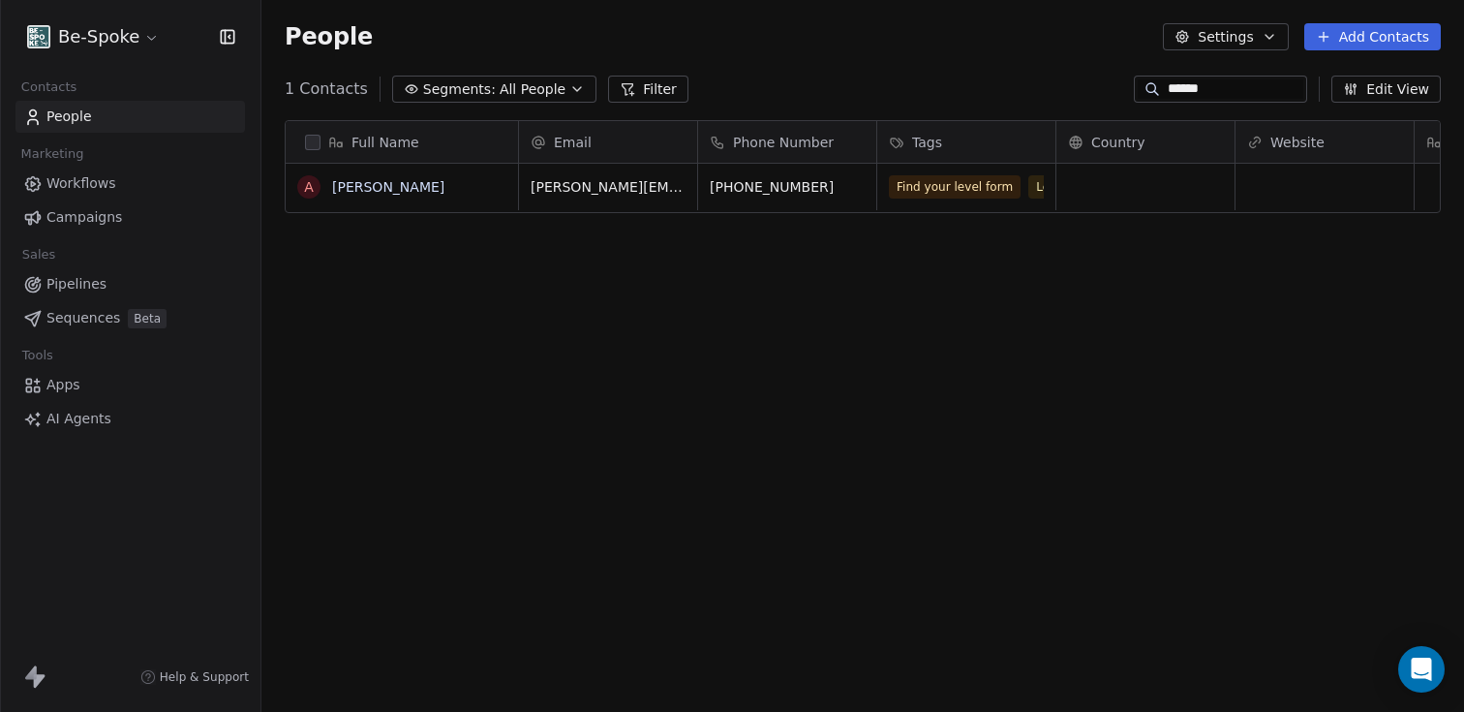
click at [101, 188] on span "Workflows" at bounding box center [81, 183] width 70 height 20
